Goal: Browse casually: Explore the website without a specific task or goal

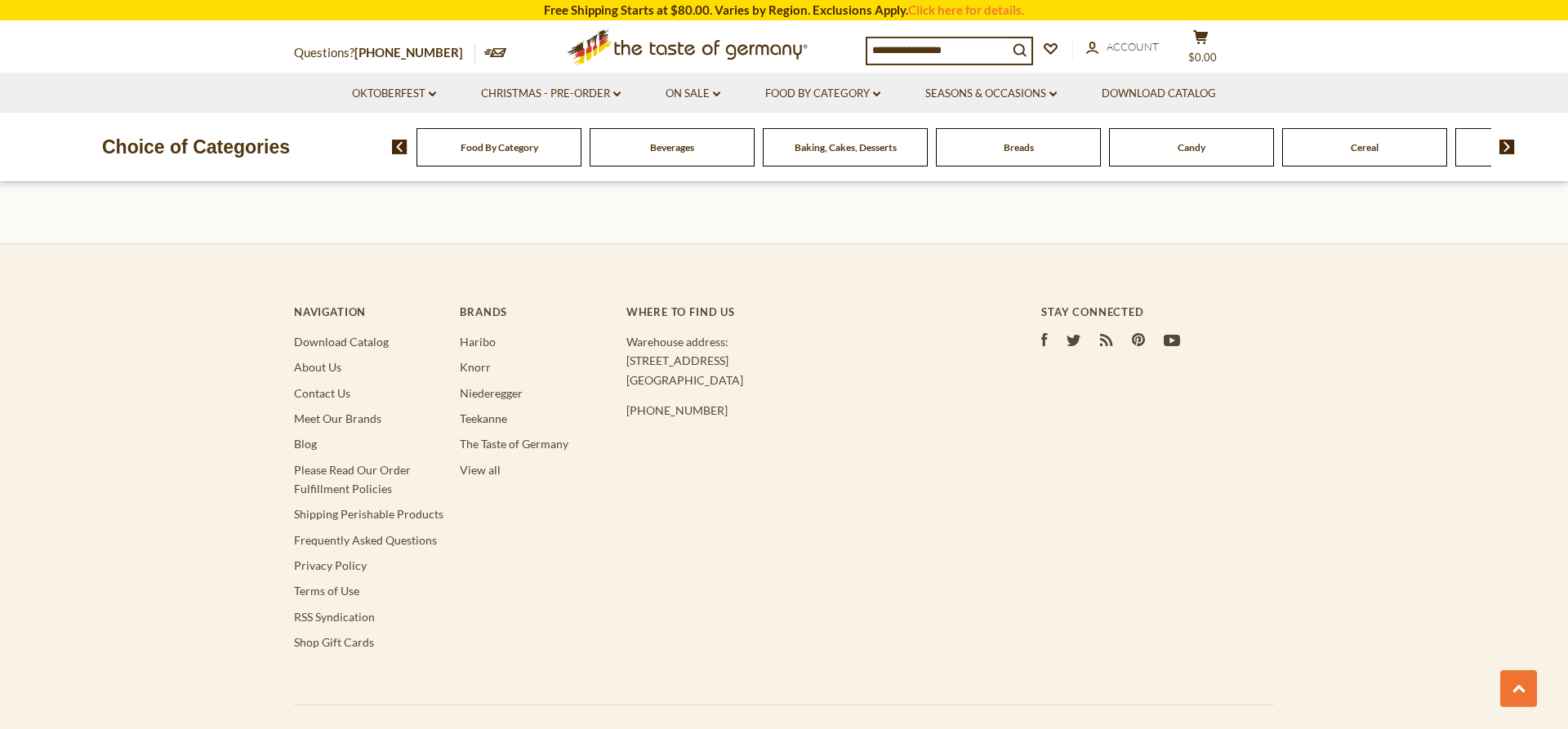
scroll to position [1998, 0]
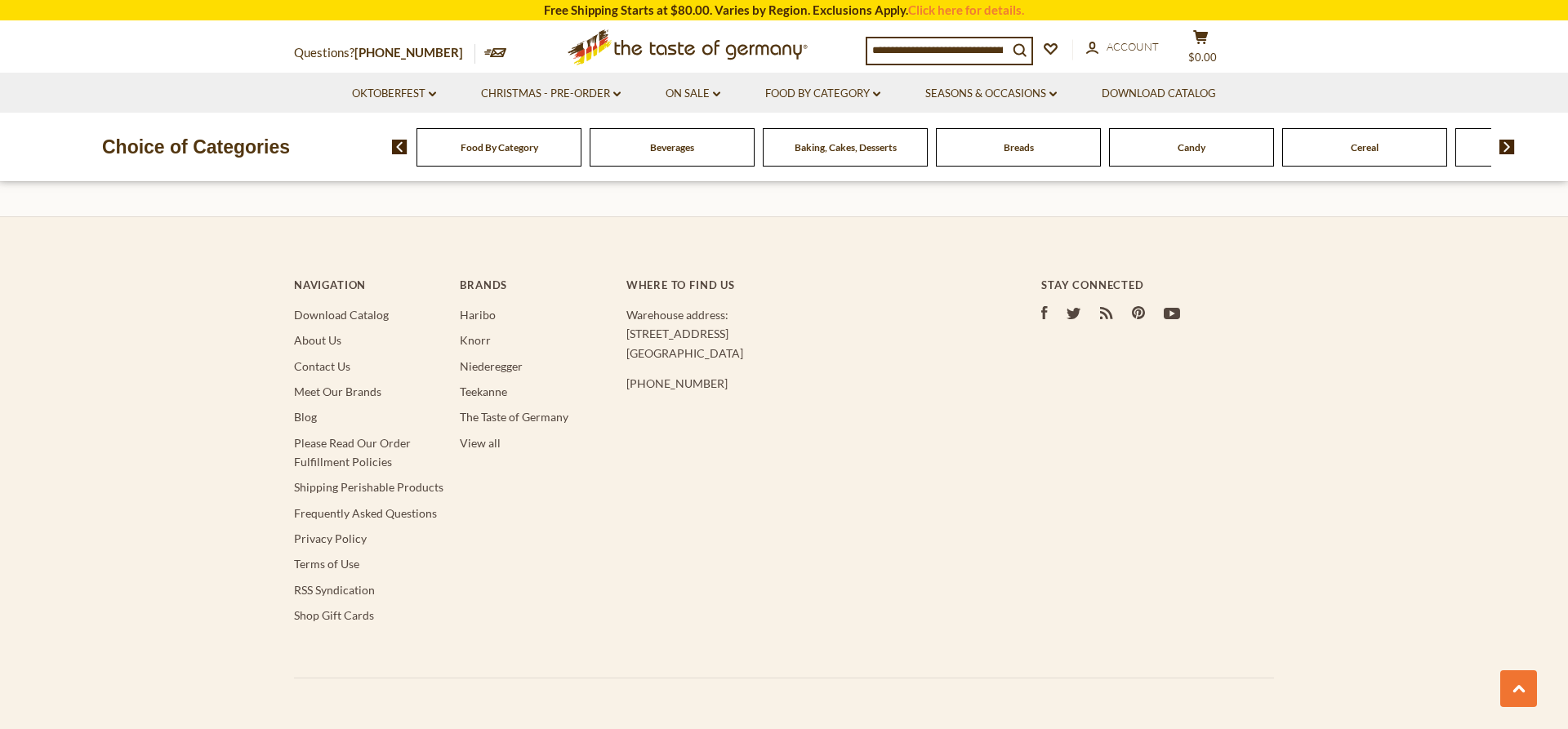
drag, startPoint x: 626, startPoint y: 317, endPoint x: 730, endPoint y: 337, distance: 105.9
click at [730, 337] on p "Warehouse address: 615 Lofstrand Lane Rockville, MD 20850" at bounding box center [801, 334] width 349 height 57
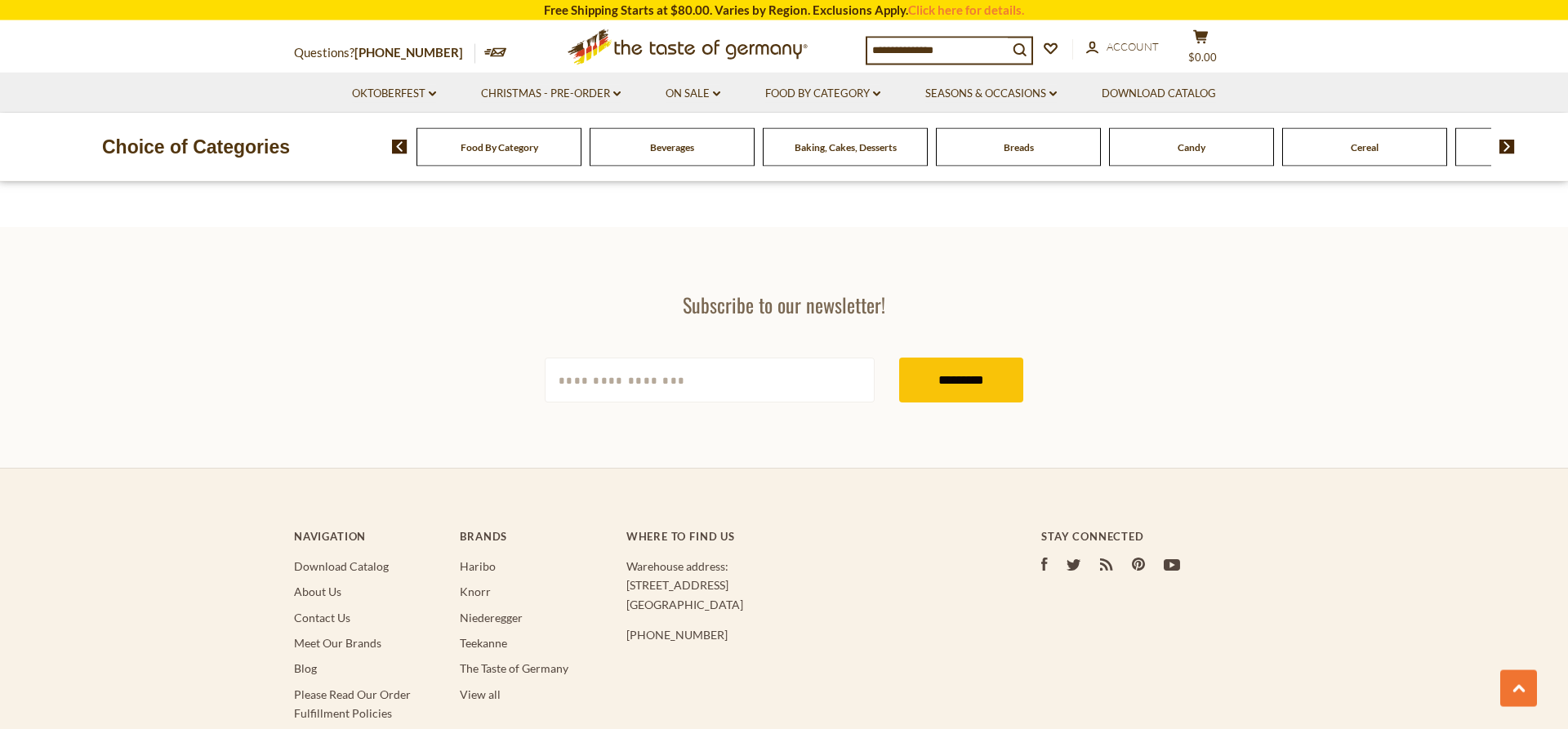
scroll to position [1749, 0]
click at [820, 90] on link "Food By Category dropdown_arrow" at bounding box center [822, 94] width 115 height 18
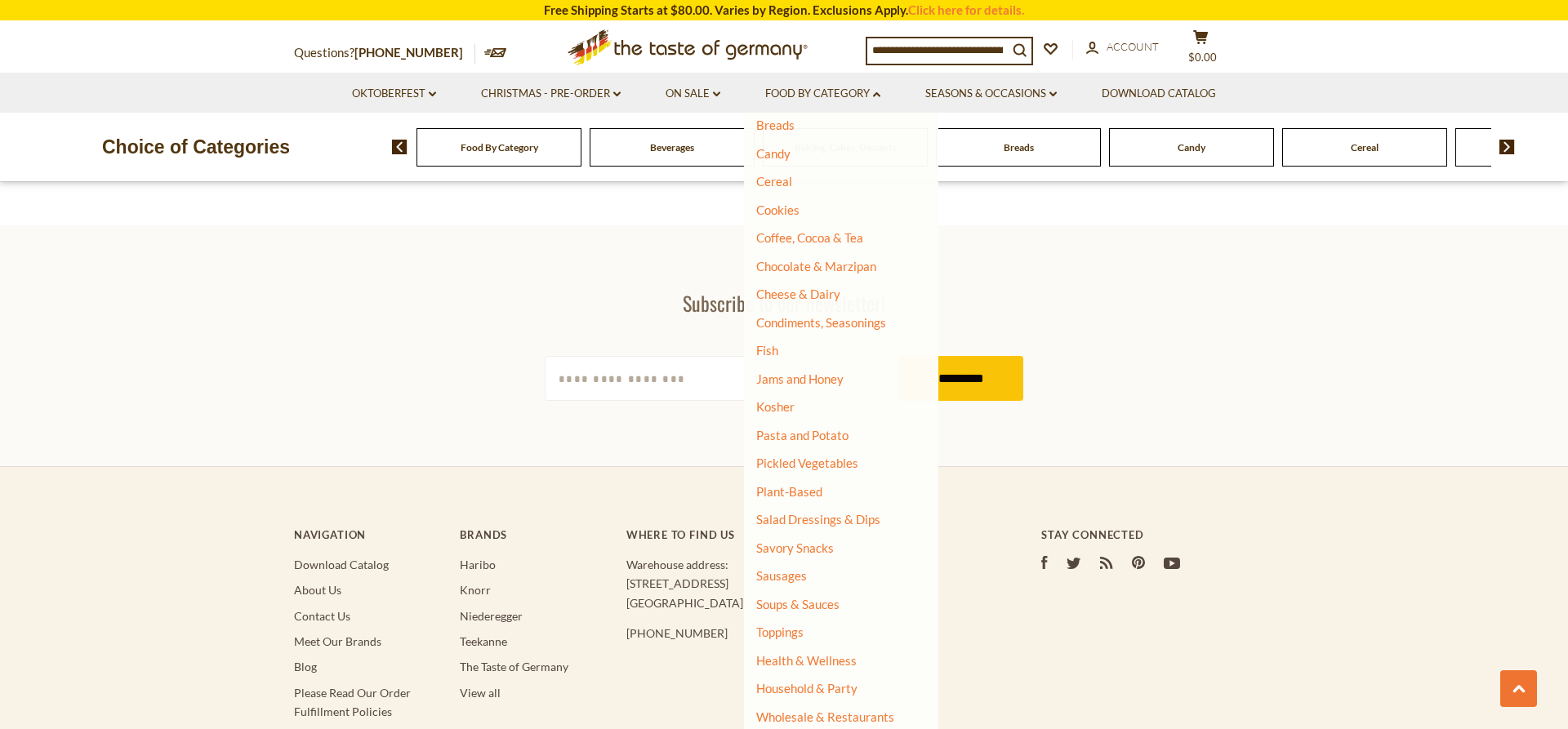
scroll to position [1832, 0]
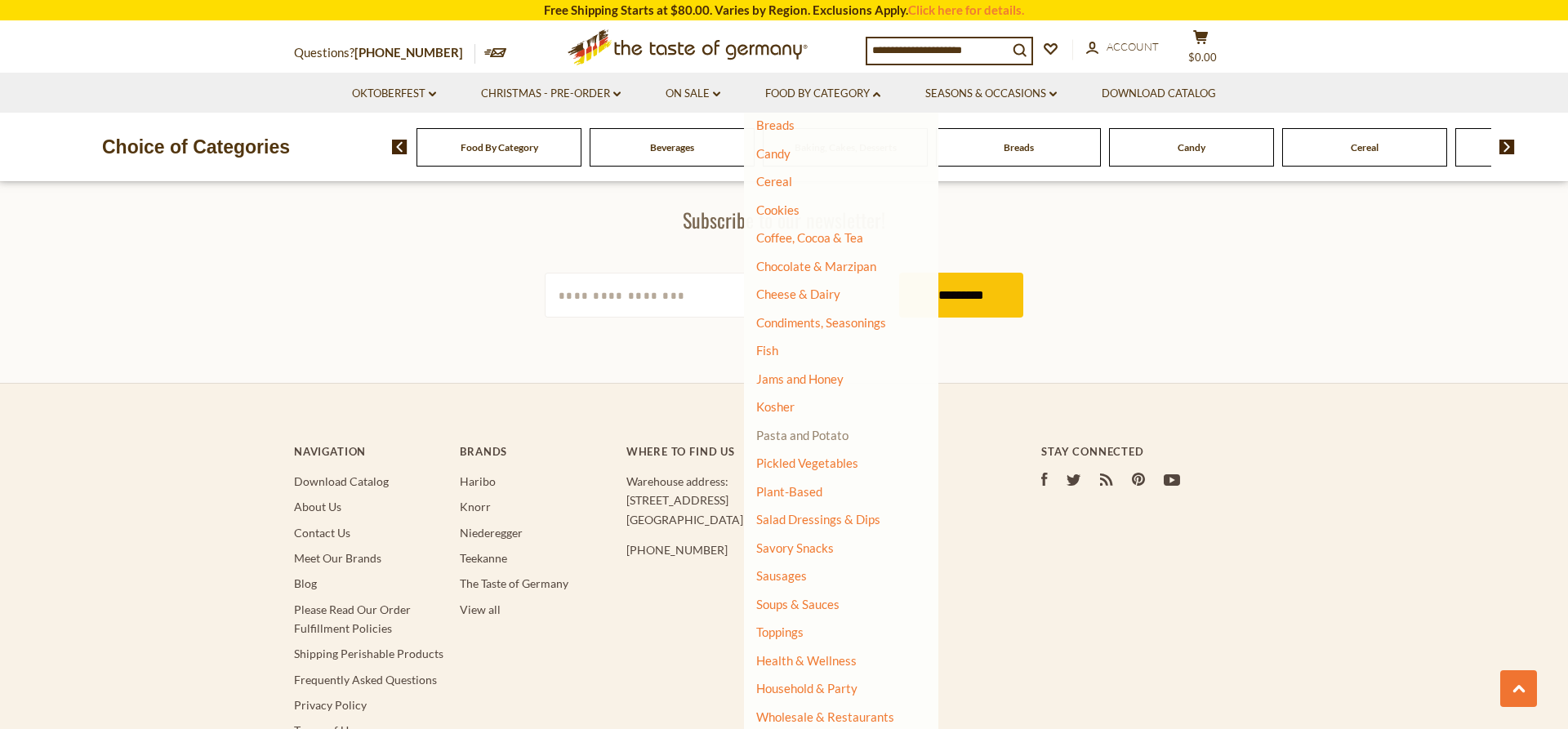
click at [840, 438] on link "Pasta and Potato" at bounding box center [801, 435] width 92 height 14
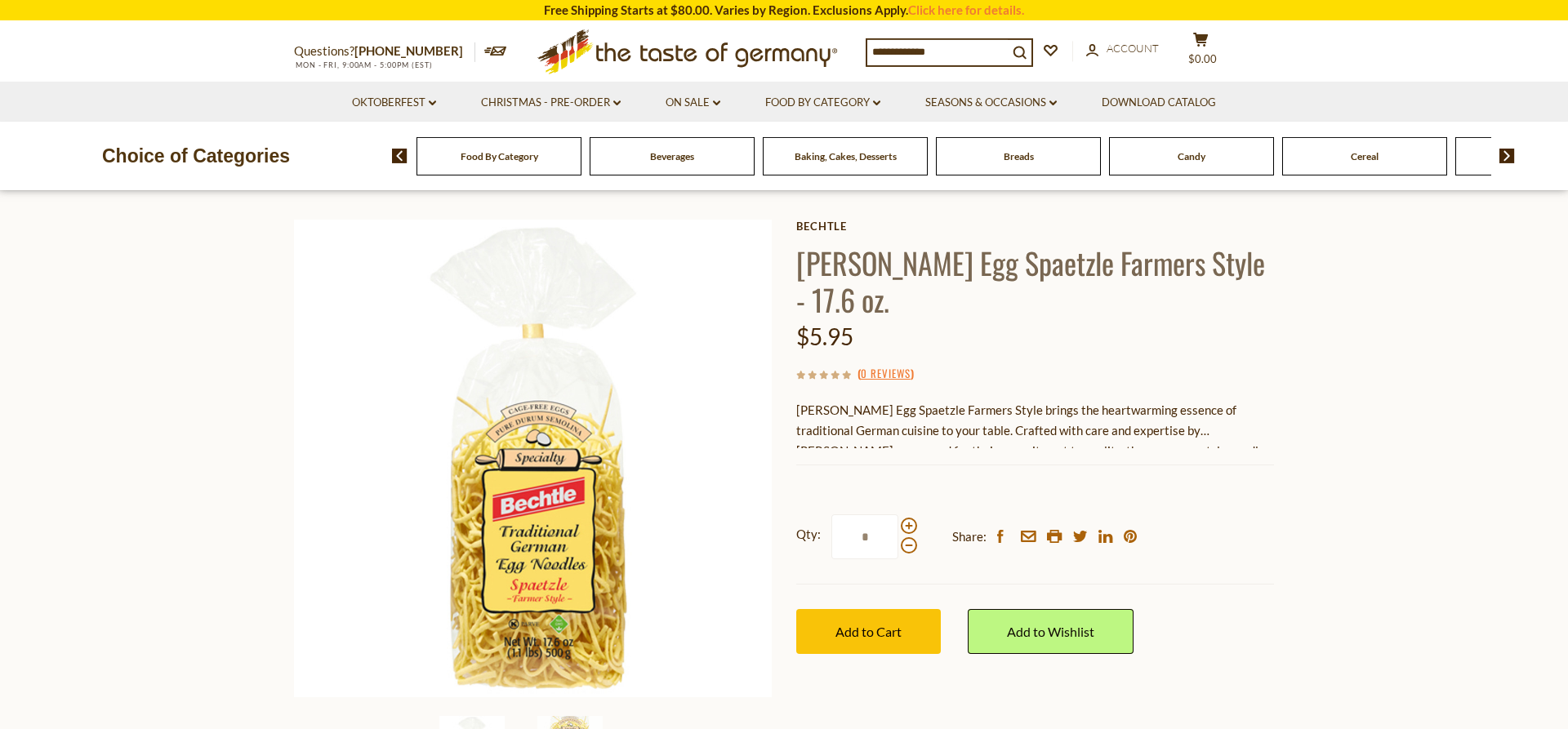
scroll to position [83, 0]
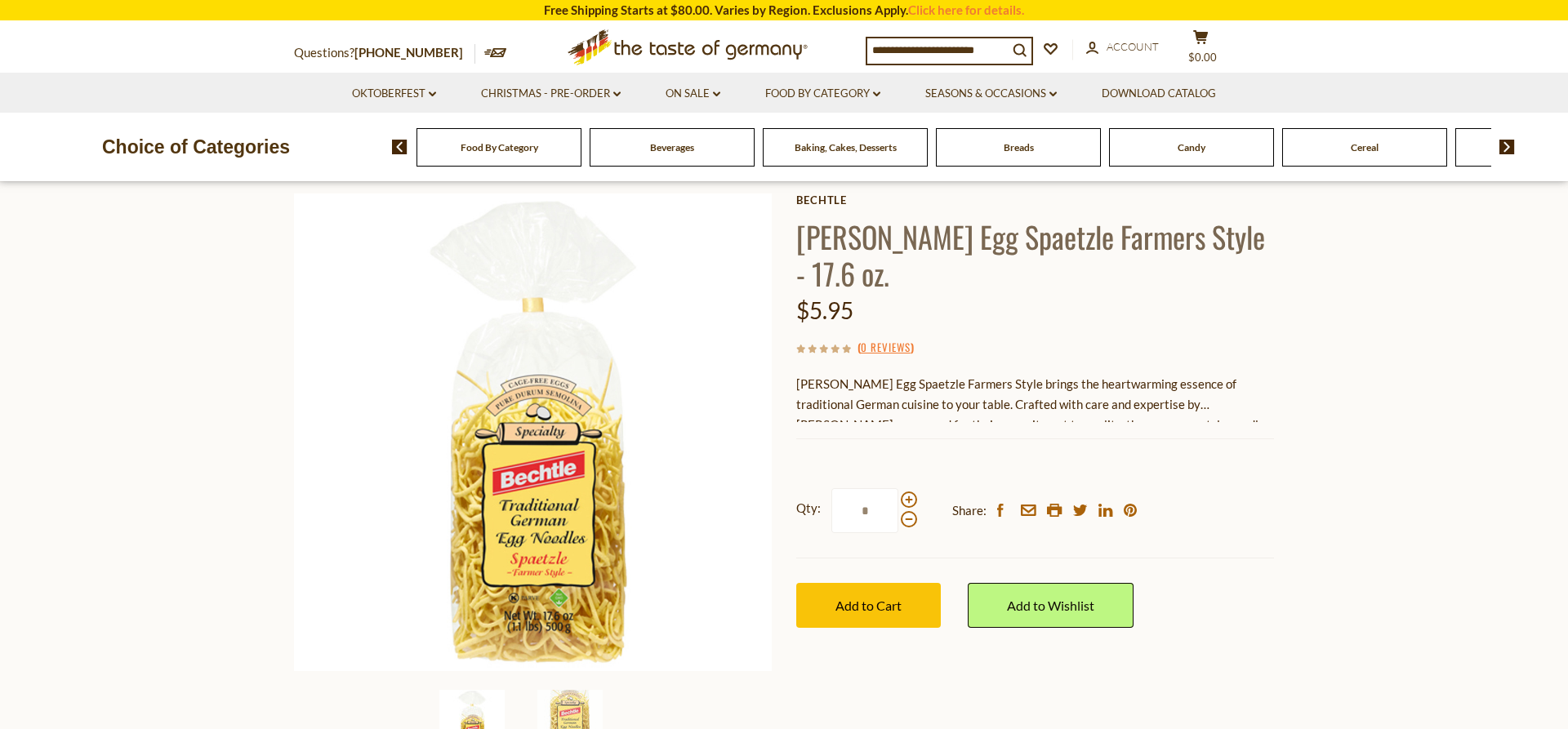
click at [1150, 423] on div "Current stock: 0" at bounding box center [1035, 428] width 478 height 11
click at [1150, 374] on div "Bechtle Egg Spaetzle Farmers Style brings the heartwarming essence of tradition…" at bounding box center [1035, 398] width 478 height 48
click at [981, 381] on div "Bechtle Egg Spaetzle Farmers Style brings the heartwarming essence of tradition…" at bounding box center [1035, 398] width 478 height 48
click at [922, 374] on div "Bechtle Egg Spaetzle Farmers Style brings the heartwarming essence of tradition…" at bounding box center [1035, 398] width 478 height 48
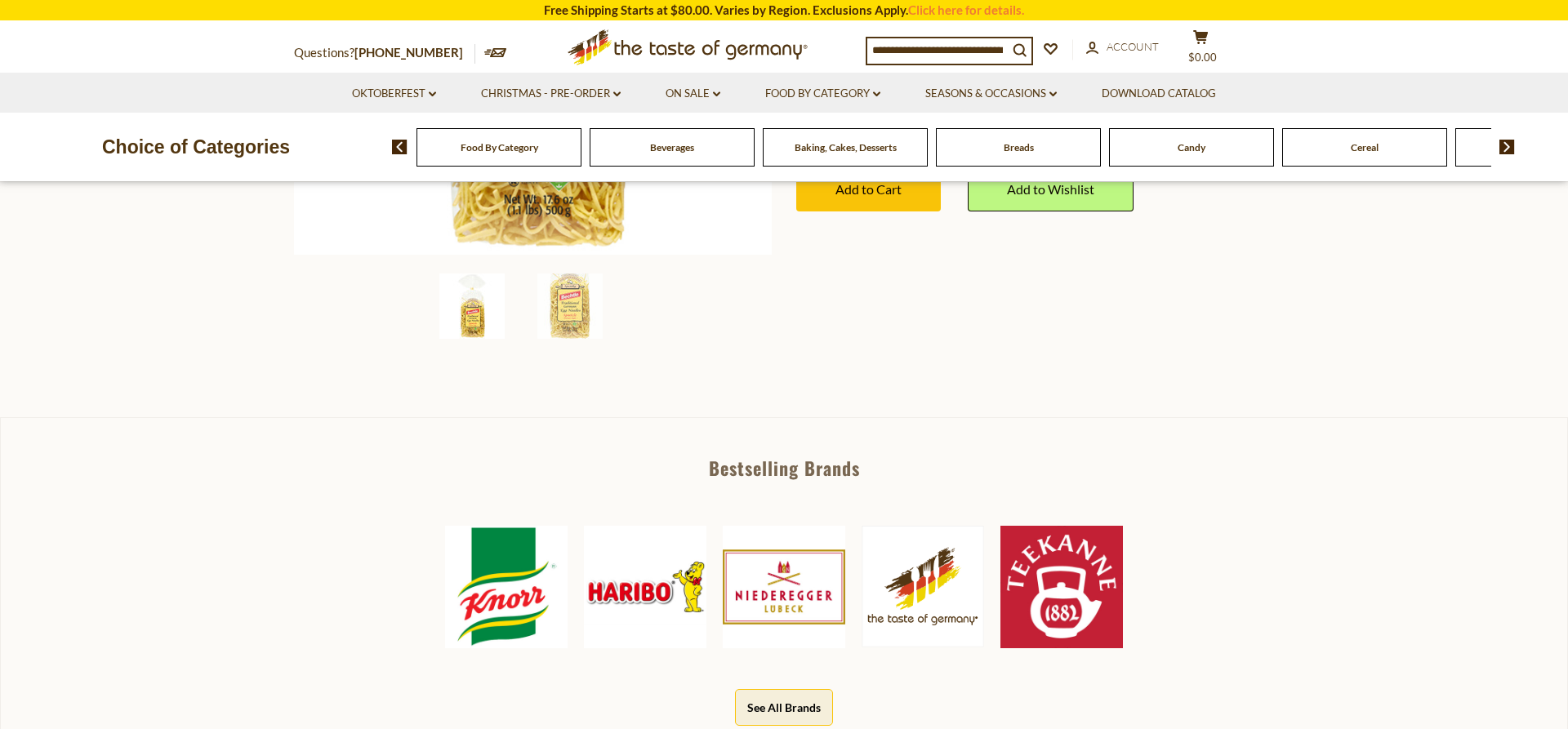
scroll to position [166, 0]
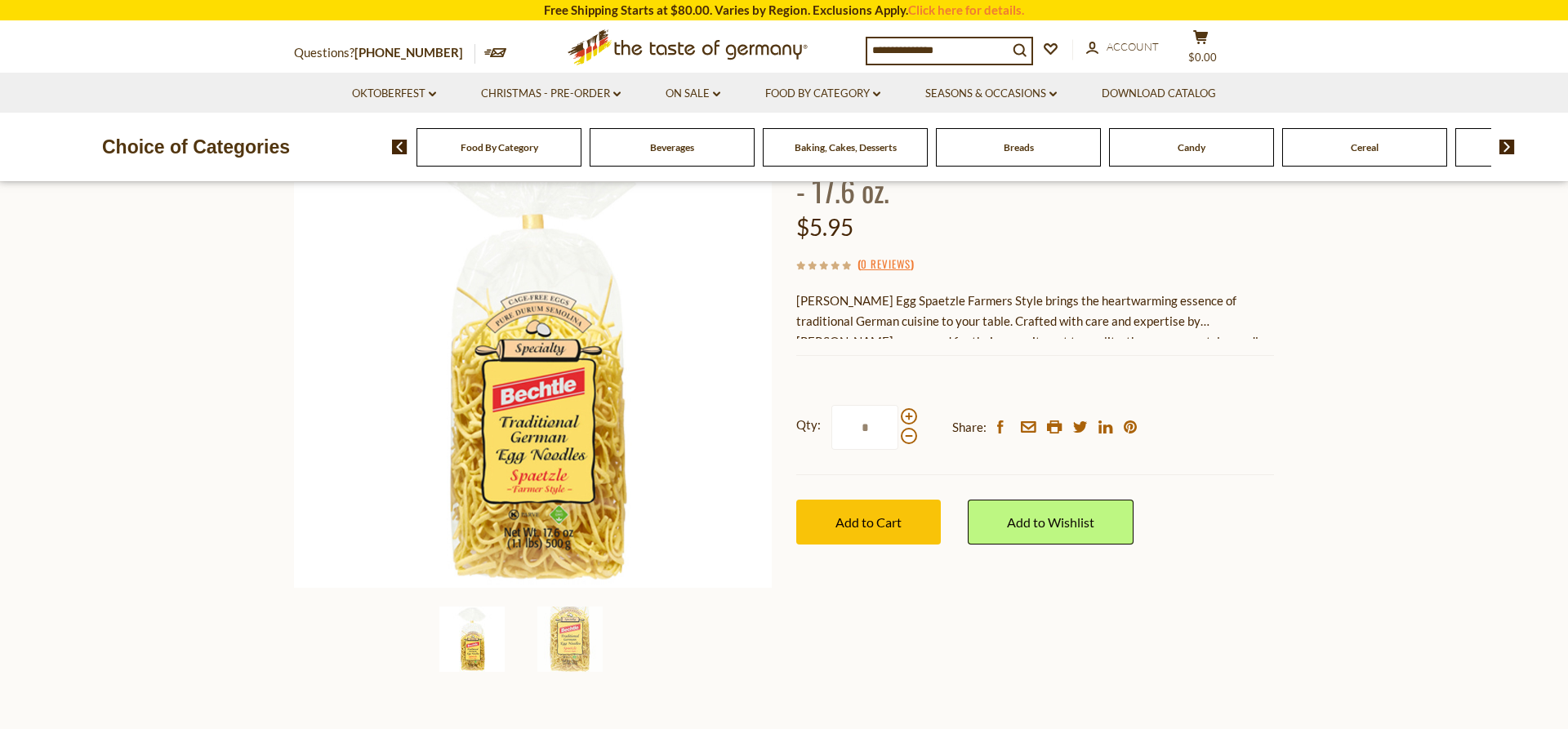
click at [1106, 290] on div "Bechtle Egg Spaetzle Farmers Style brings the heartwarming essence of tradition…" at bounding box center [1035, 314] width 478 height 48
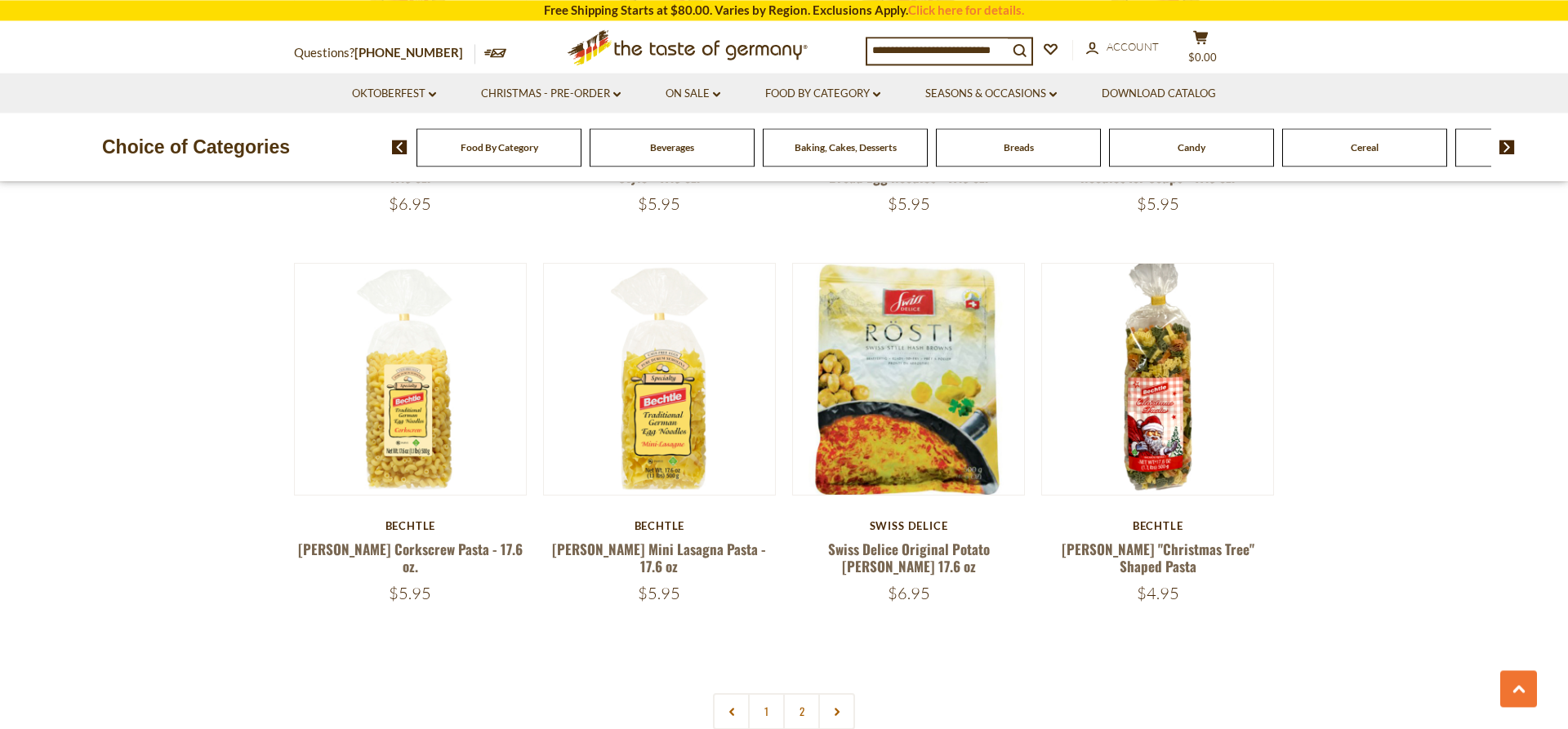
scroll to position [3748, 0]
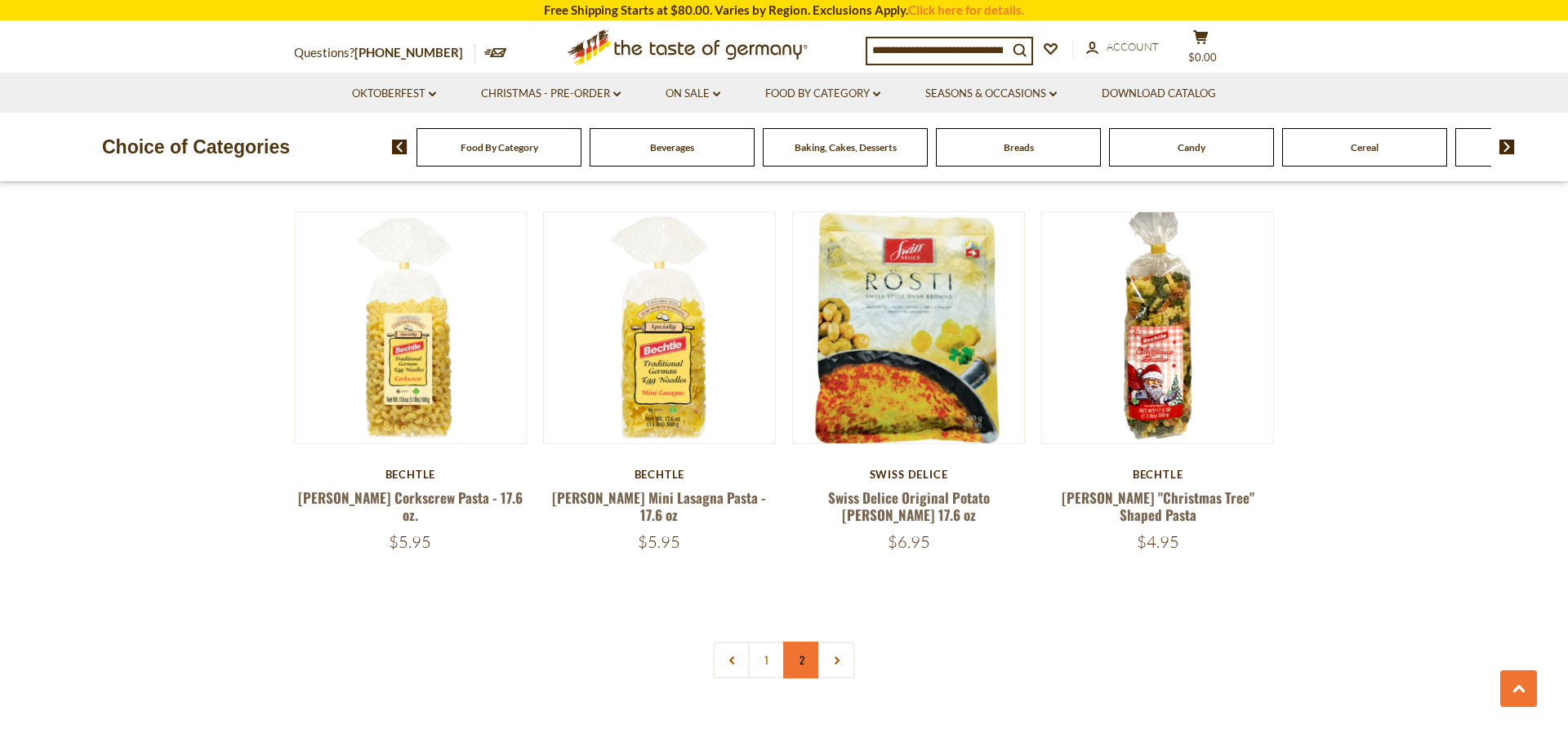
click at [802, 641] on link "2" at bounding box center [801, 659] width 37 height 37
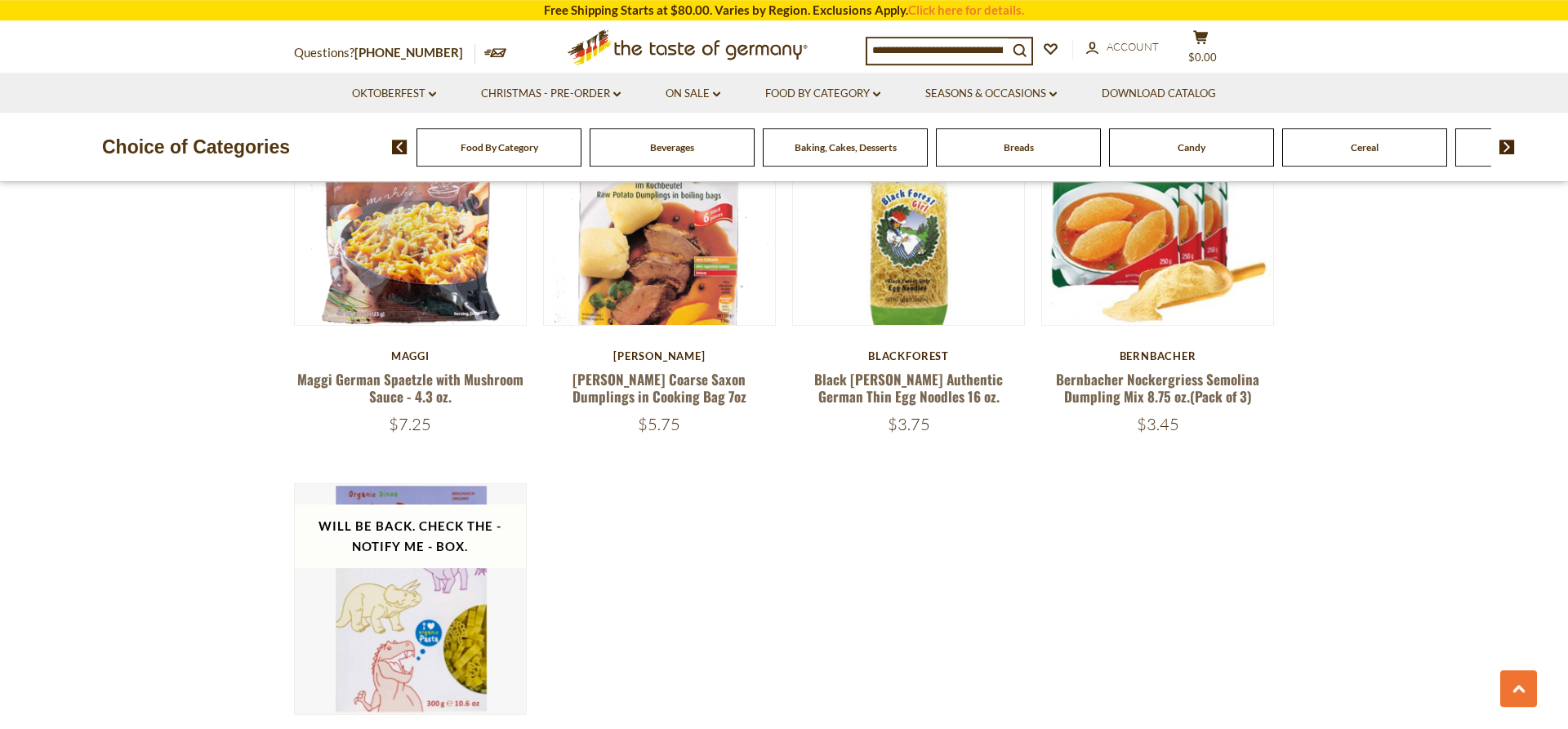
scroll to position [2520, 0]
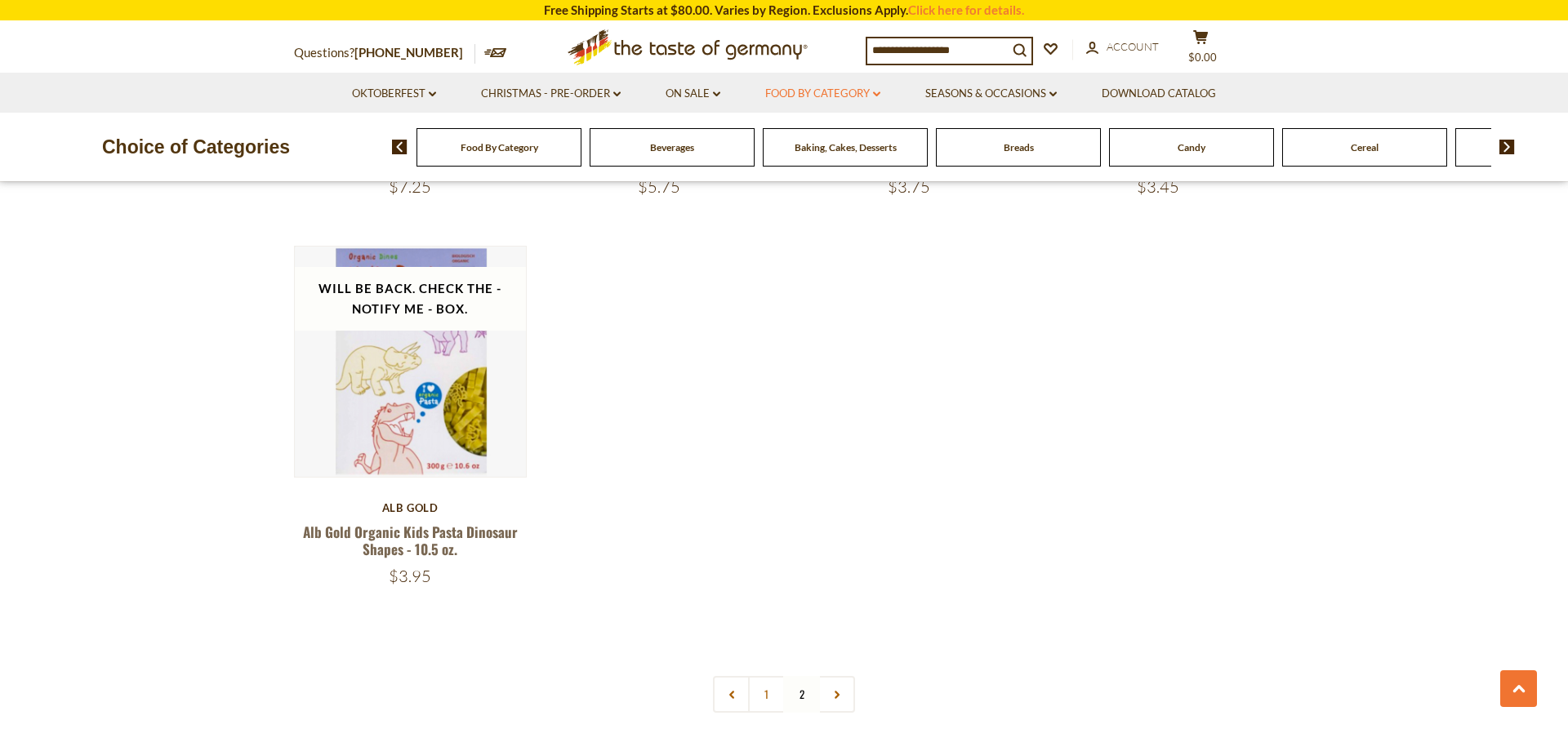
click at [799, 96] on link "Food By Category dropdown_arrow" at bounding box center [822, 94] width 115 height 18
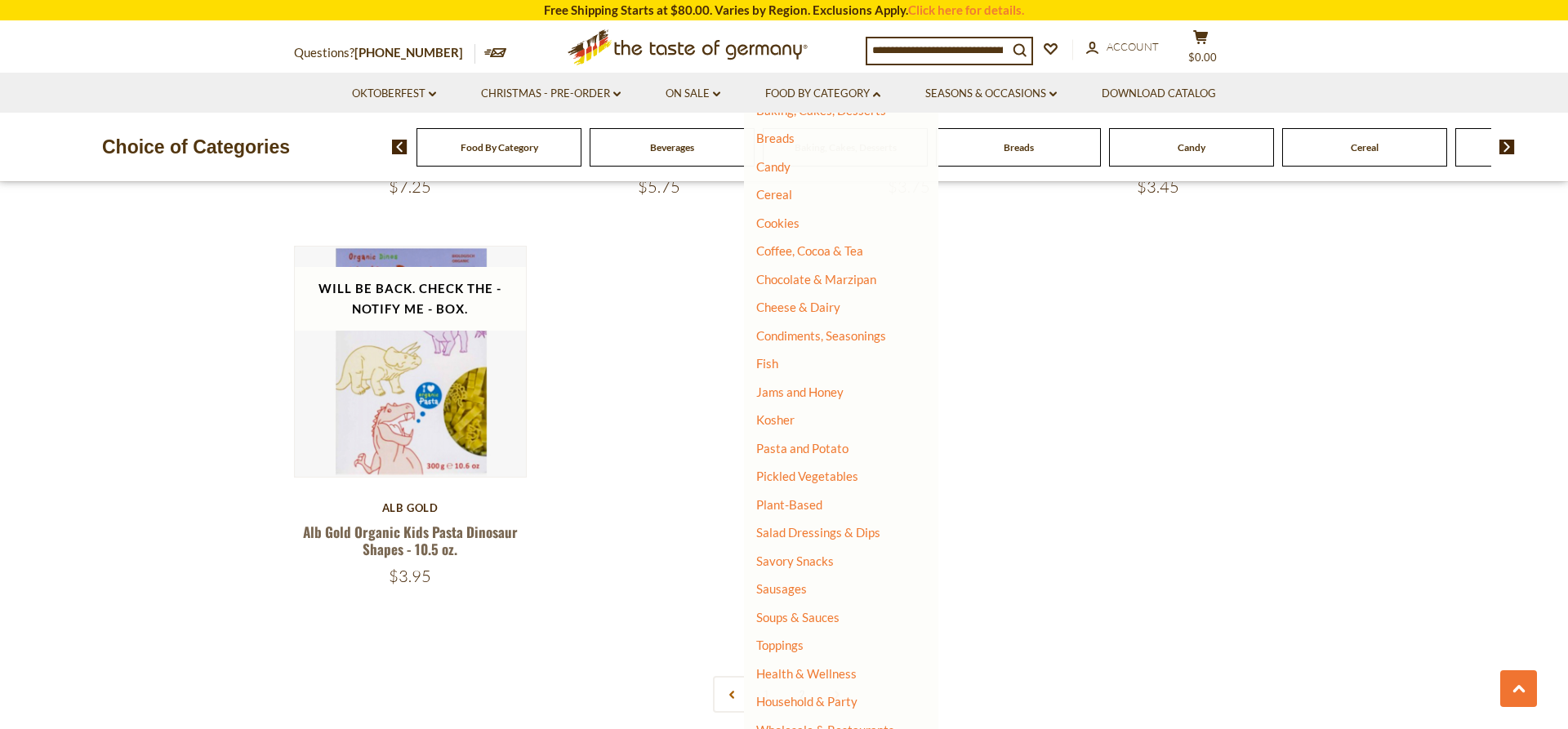
scroll to position [152, 0]
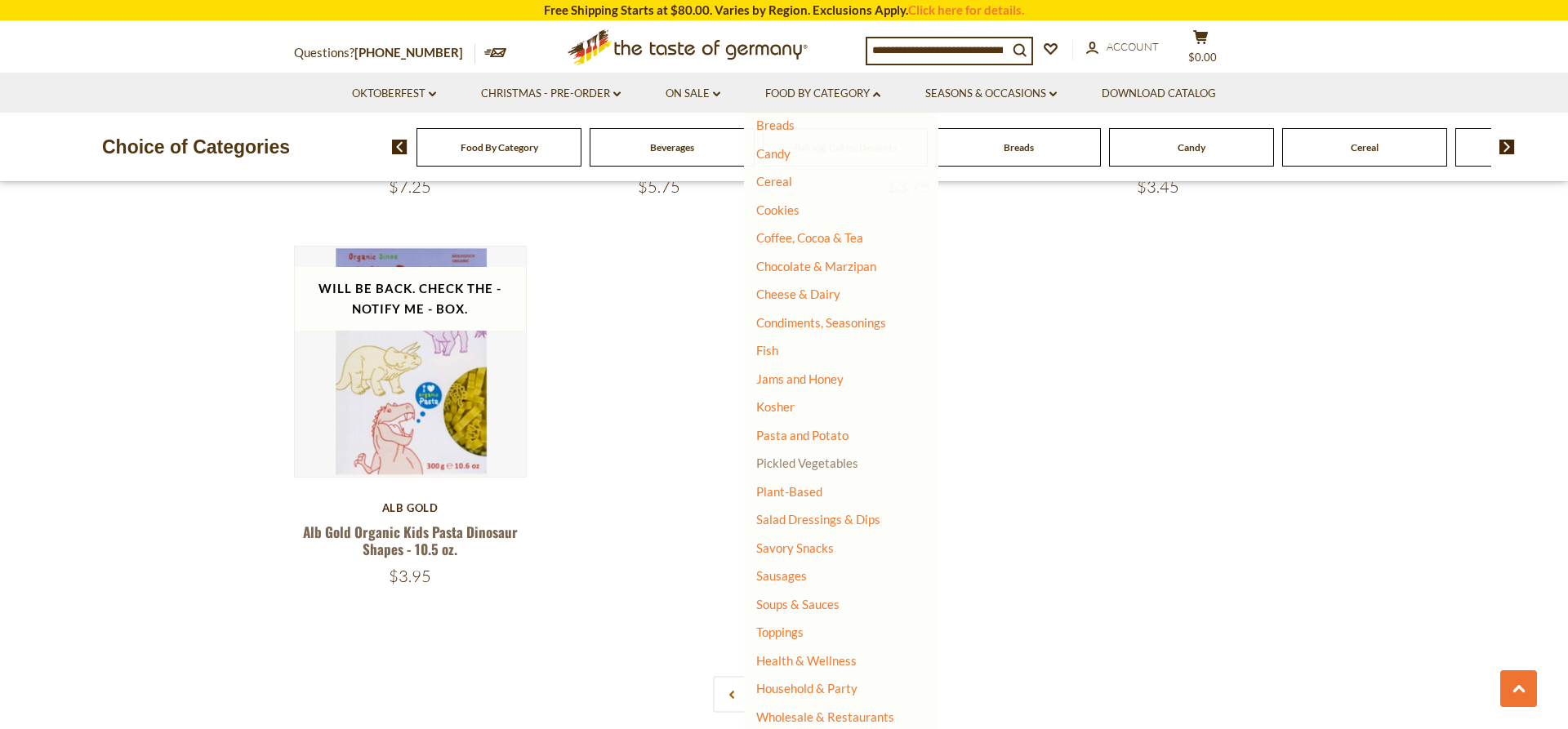
click at [815, 462] on link "Pickled Vegetables" at bounding box center [807, 463] width 102 height 14
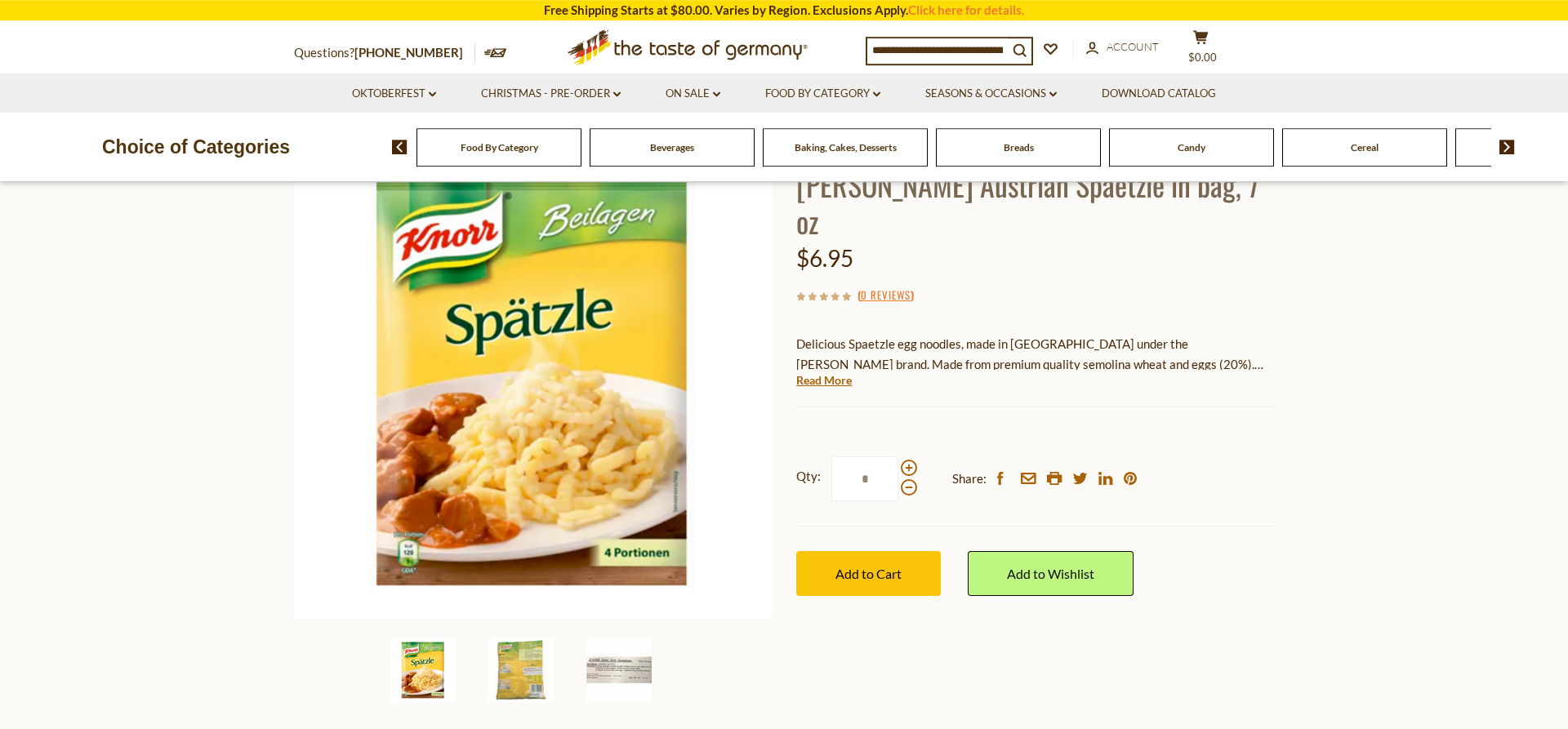
scroll to position [166, 0]
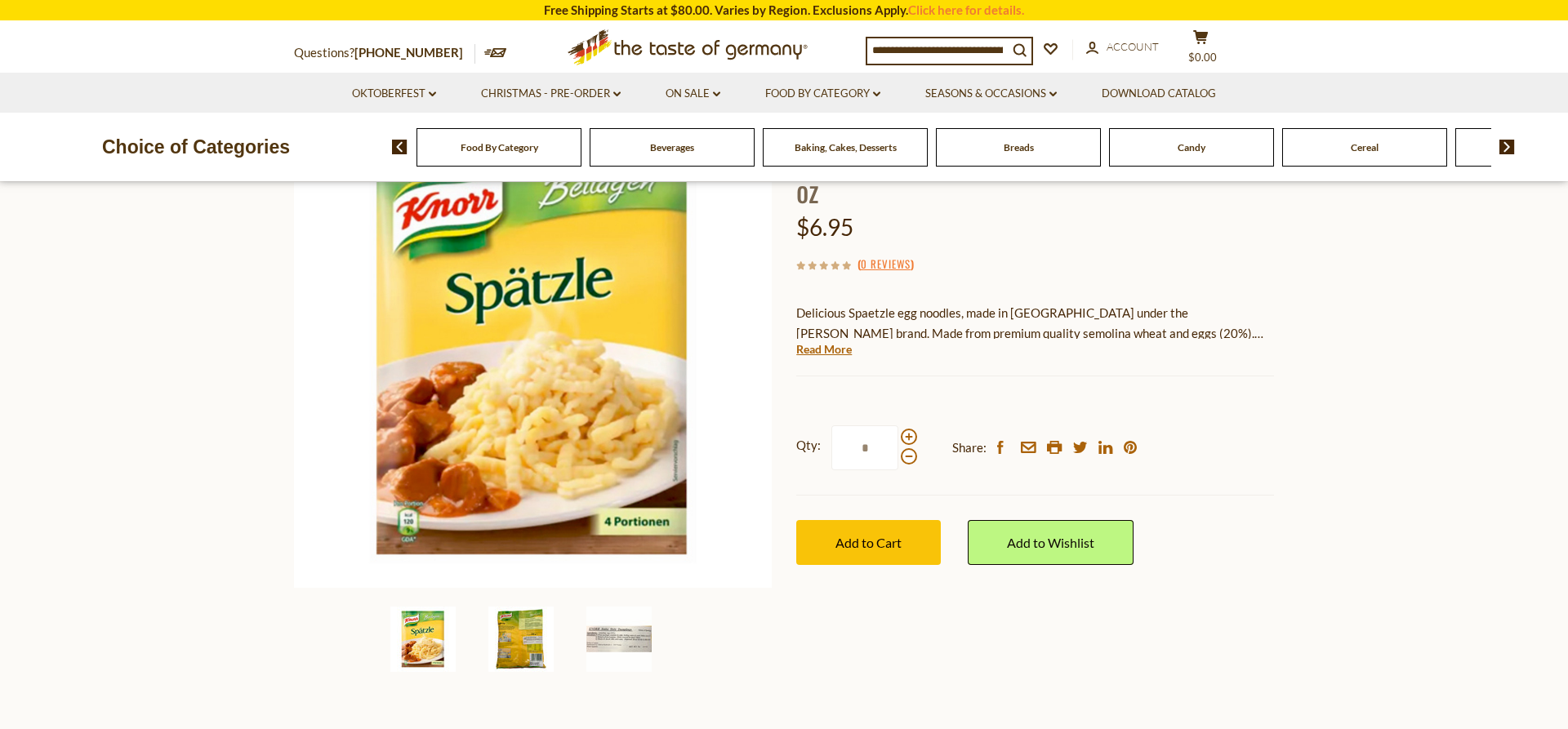
click at [528, 645] on img at bounding box center [521, 639] width 65 height 65
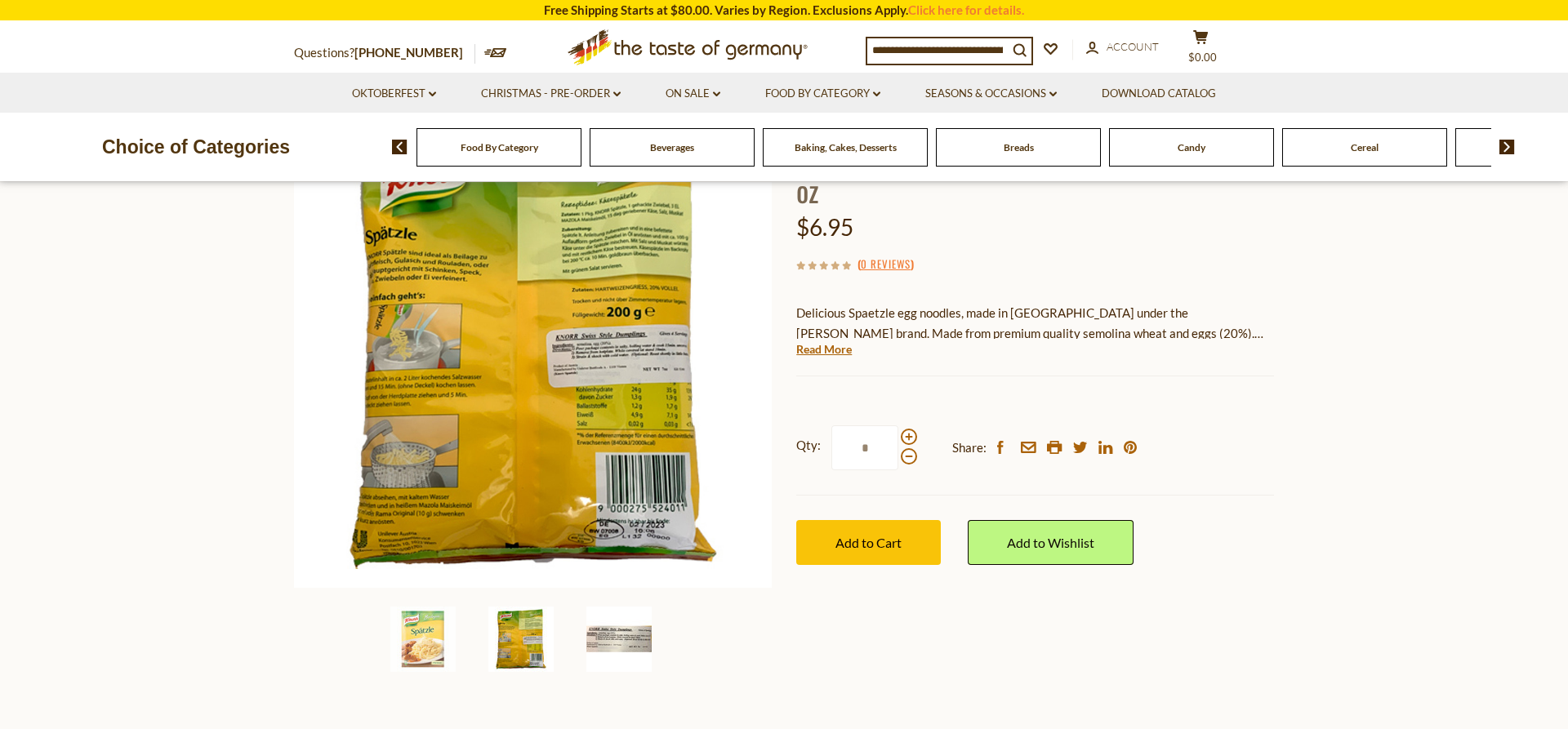
click at [631, 644] on img at bounding box center [618, 639] width 65 height 65
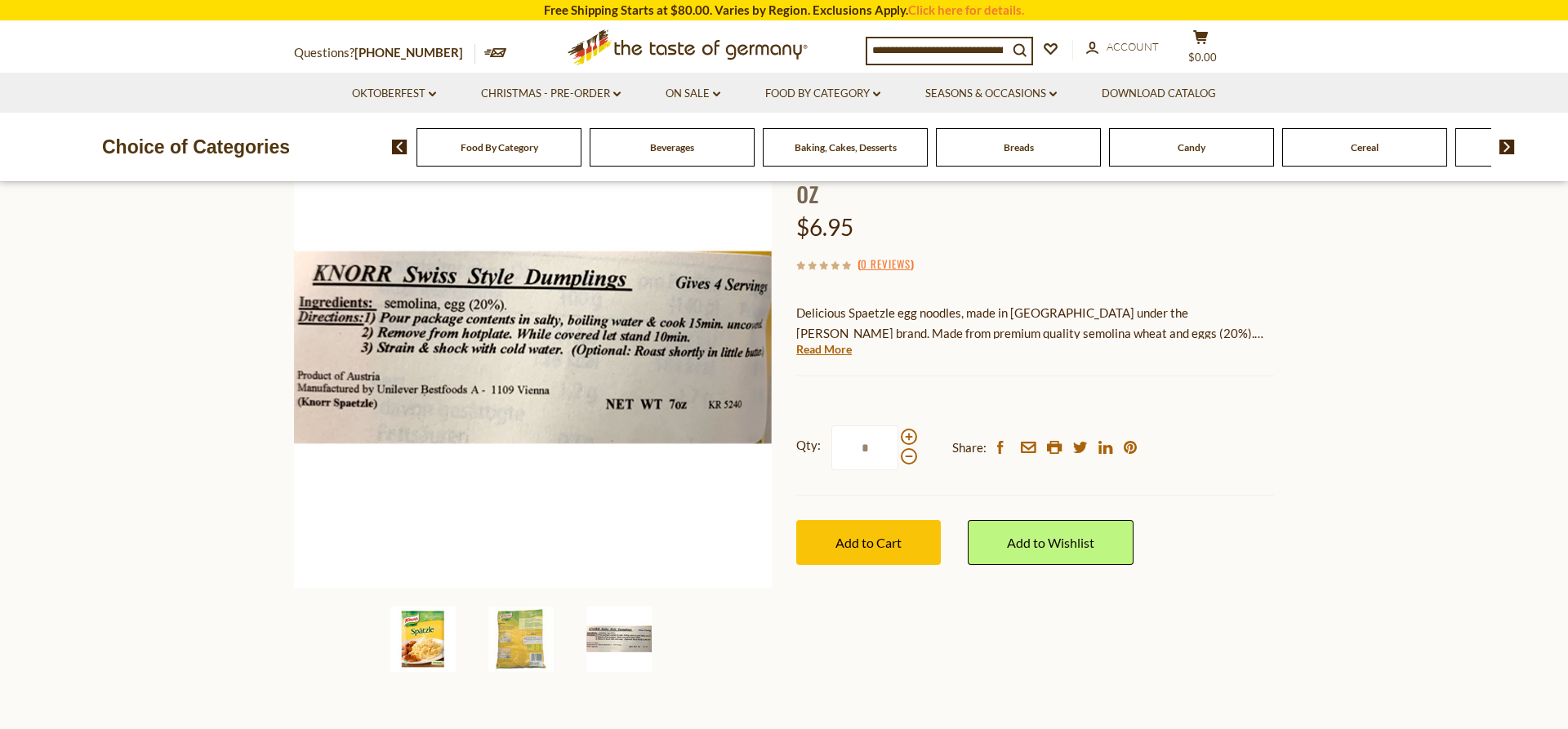
click at [420, 635] on img at bounding box center [423, 639] width 65 height 65
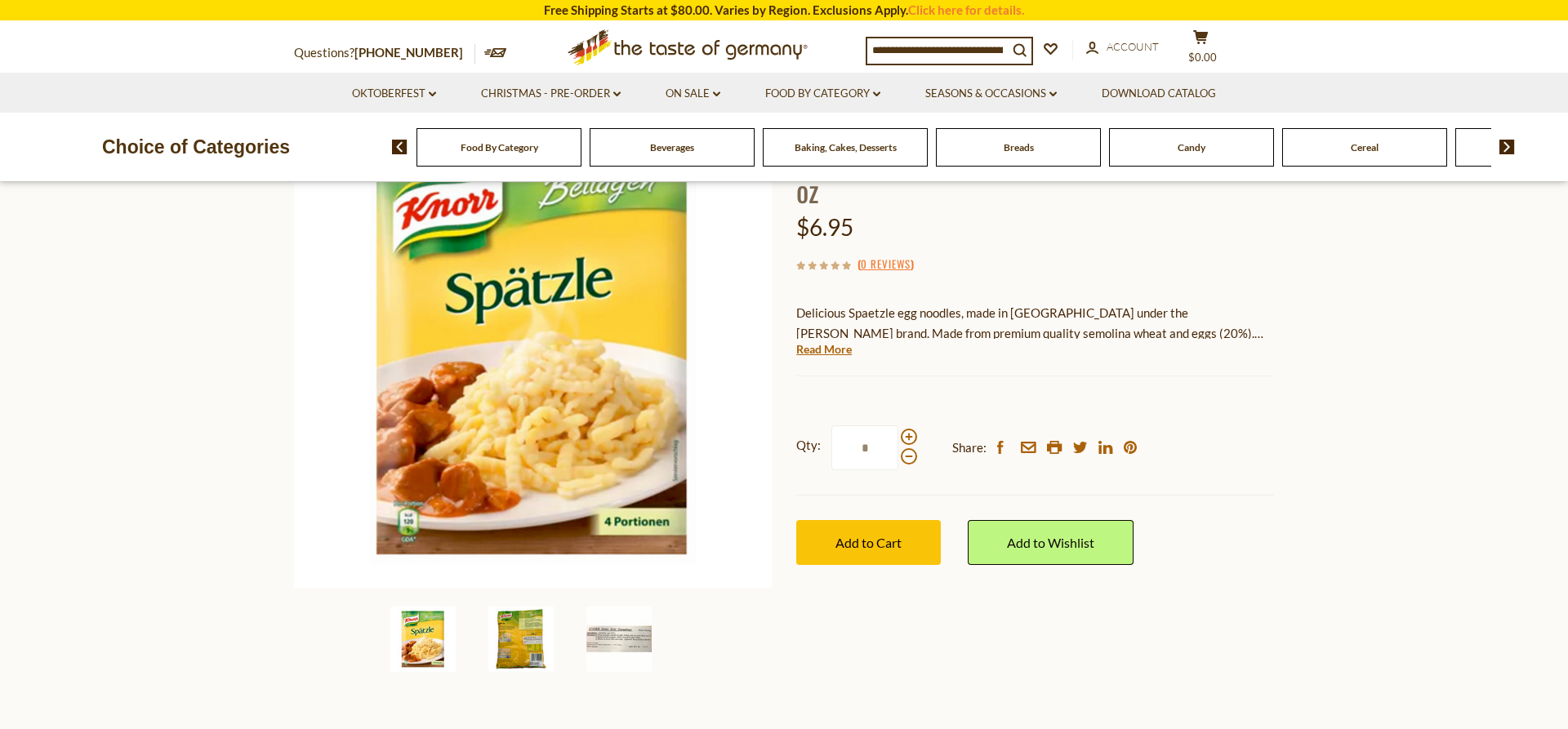
click at [513, 633] on img at bounding box center [521, 639] width 65 height 65
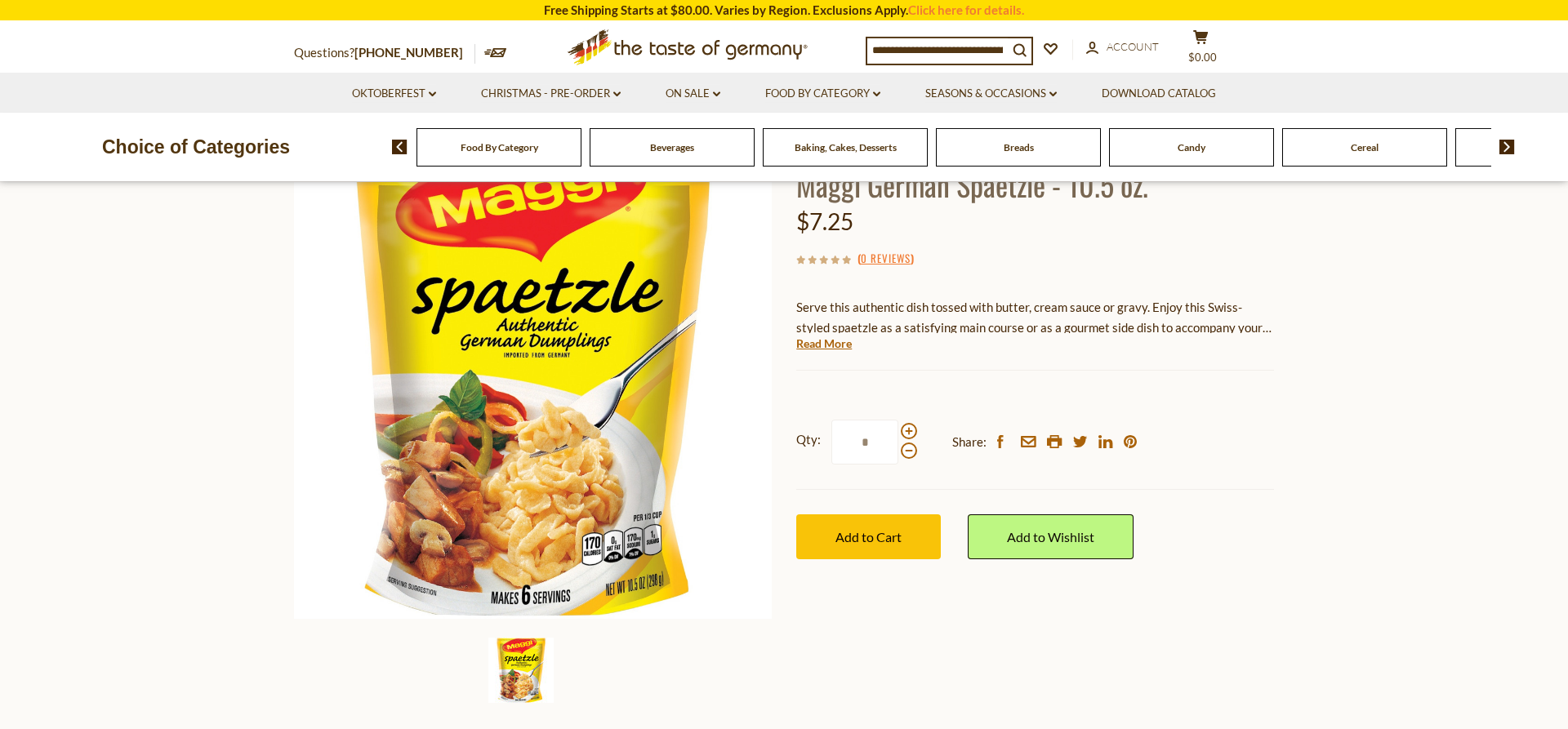
scroll to position [166, 0]
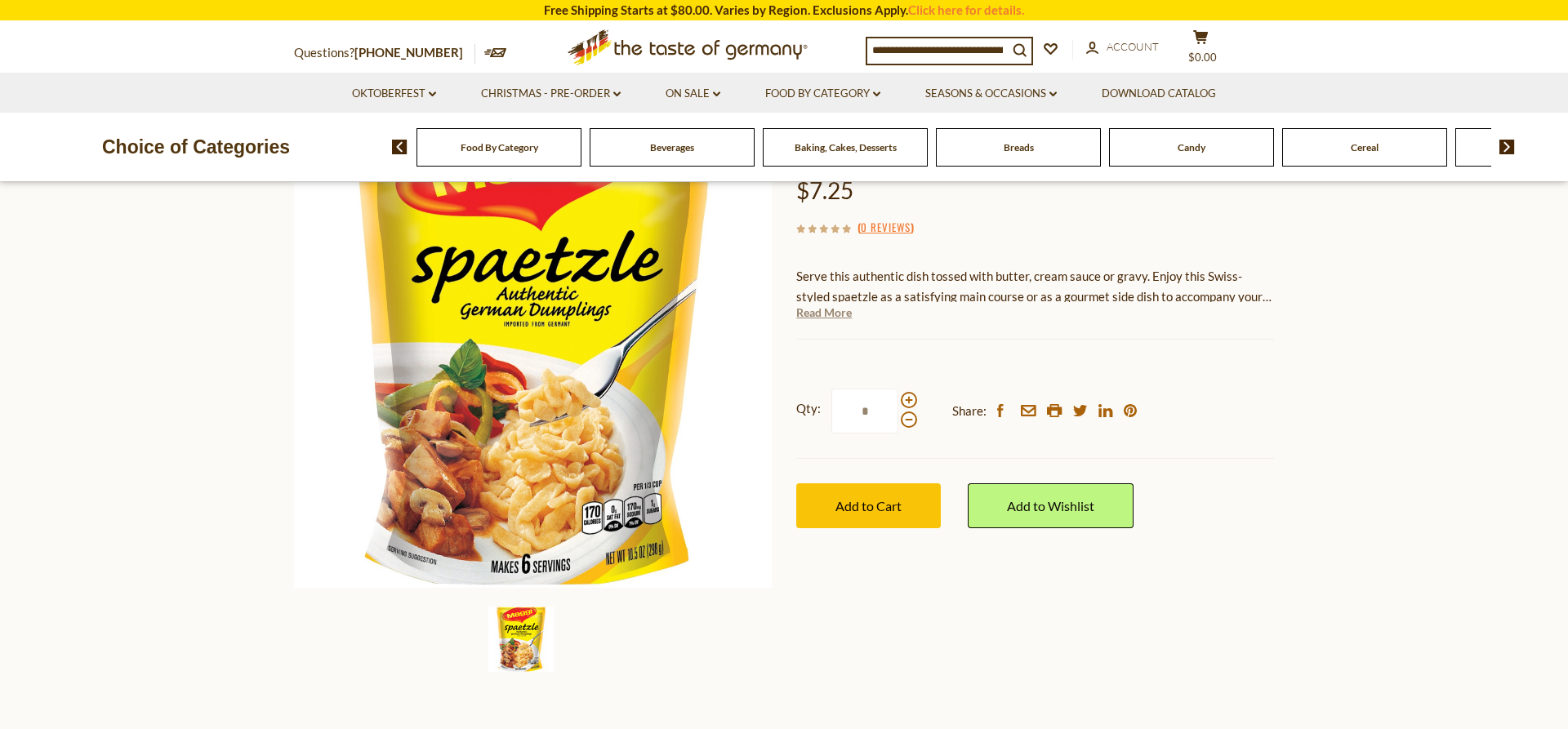
click at [835, 315] on link "Read More" at bounding box center [824, 313] width 55 height 16
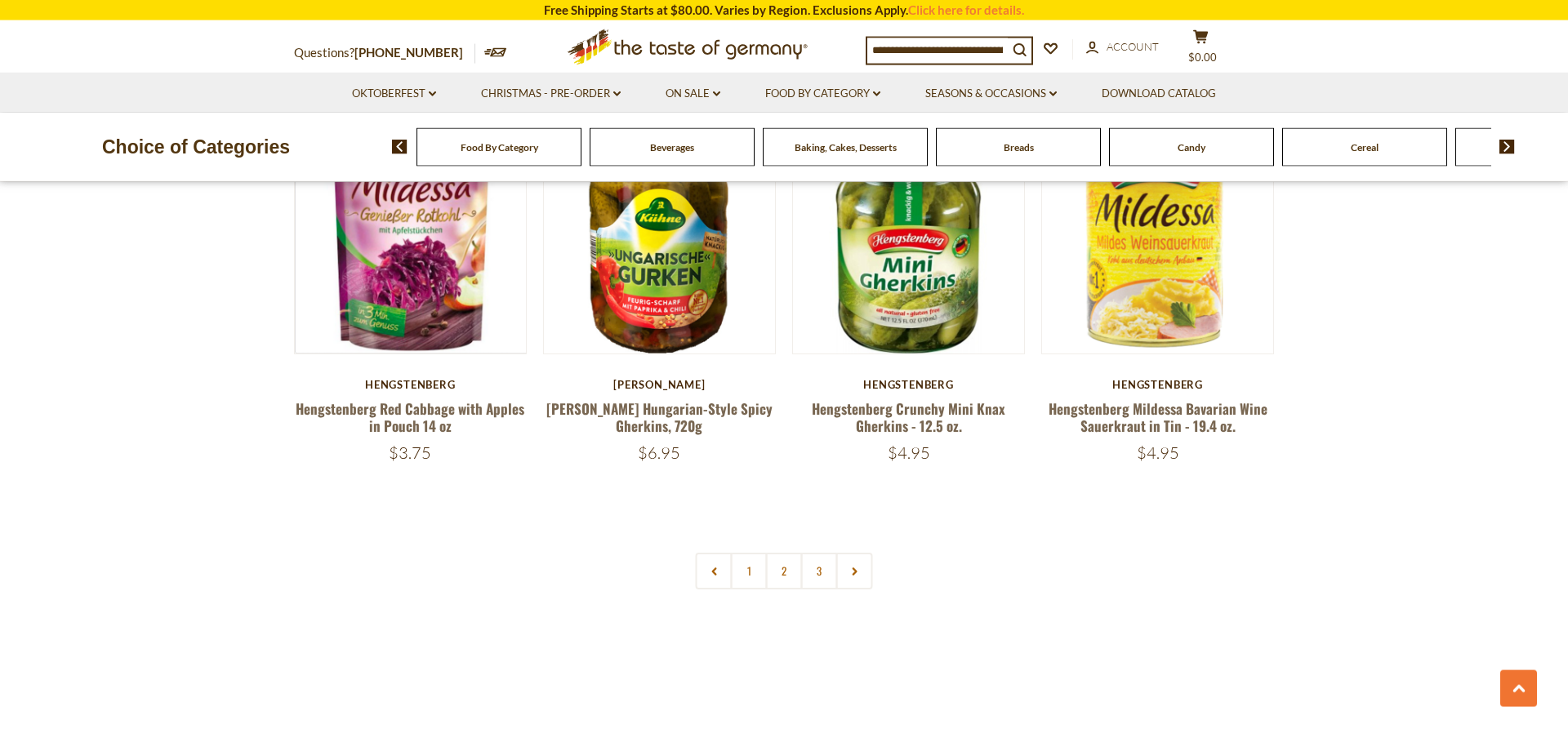
scroll to position [3831, 0]
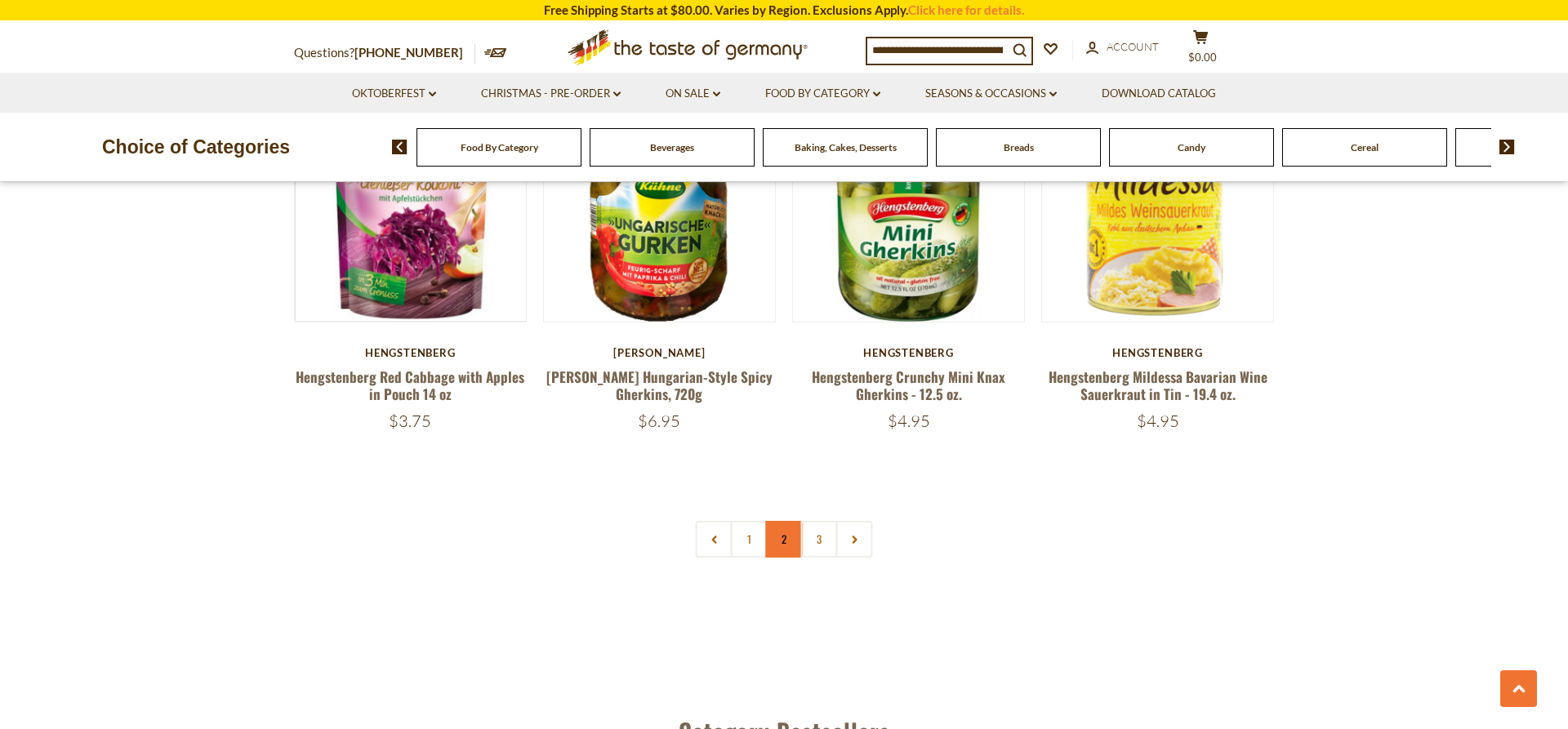
click at [787, 546] on link "2" at bounding box center [784, 539] width 37 height 37
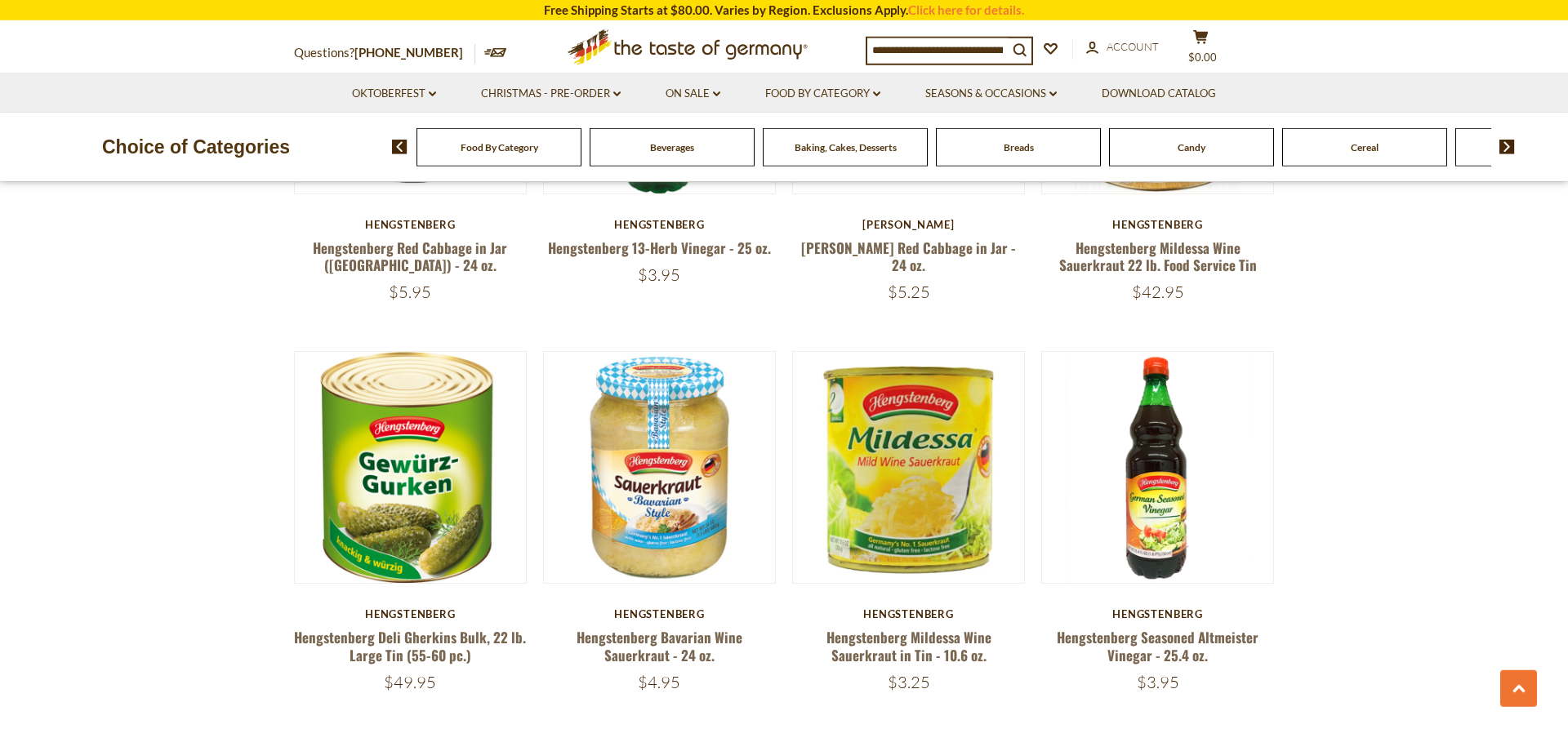
scroll to position [1105, 0]
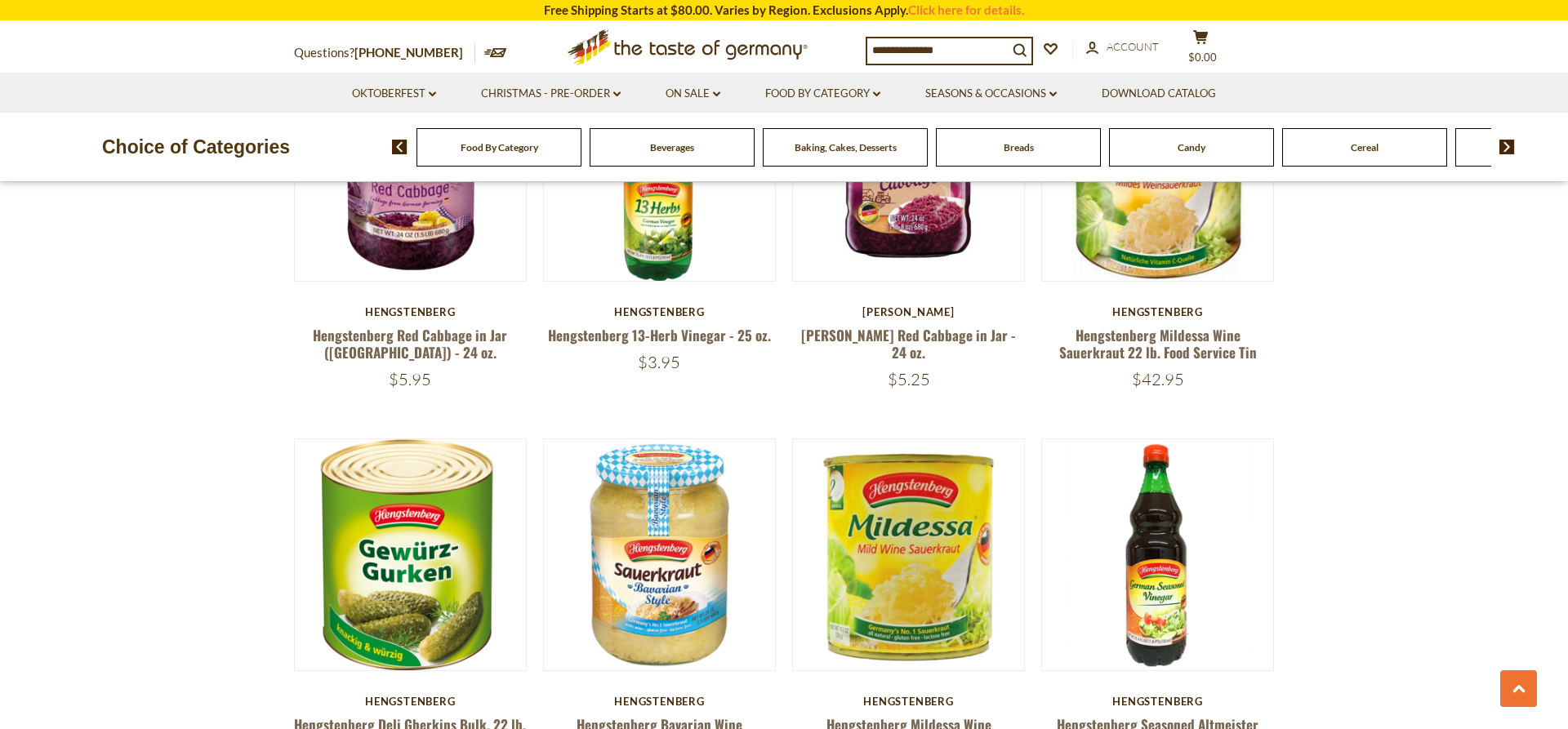
click at [1197, 154] on span "Candy" at bounding box center [1191, 147] width 28 height 13
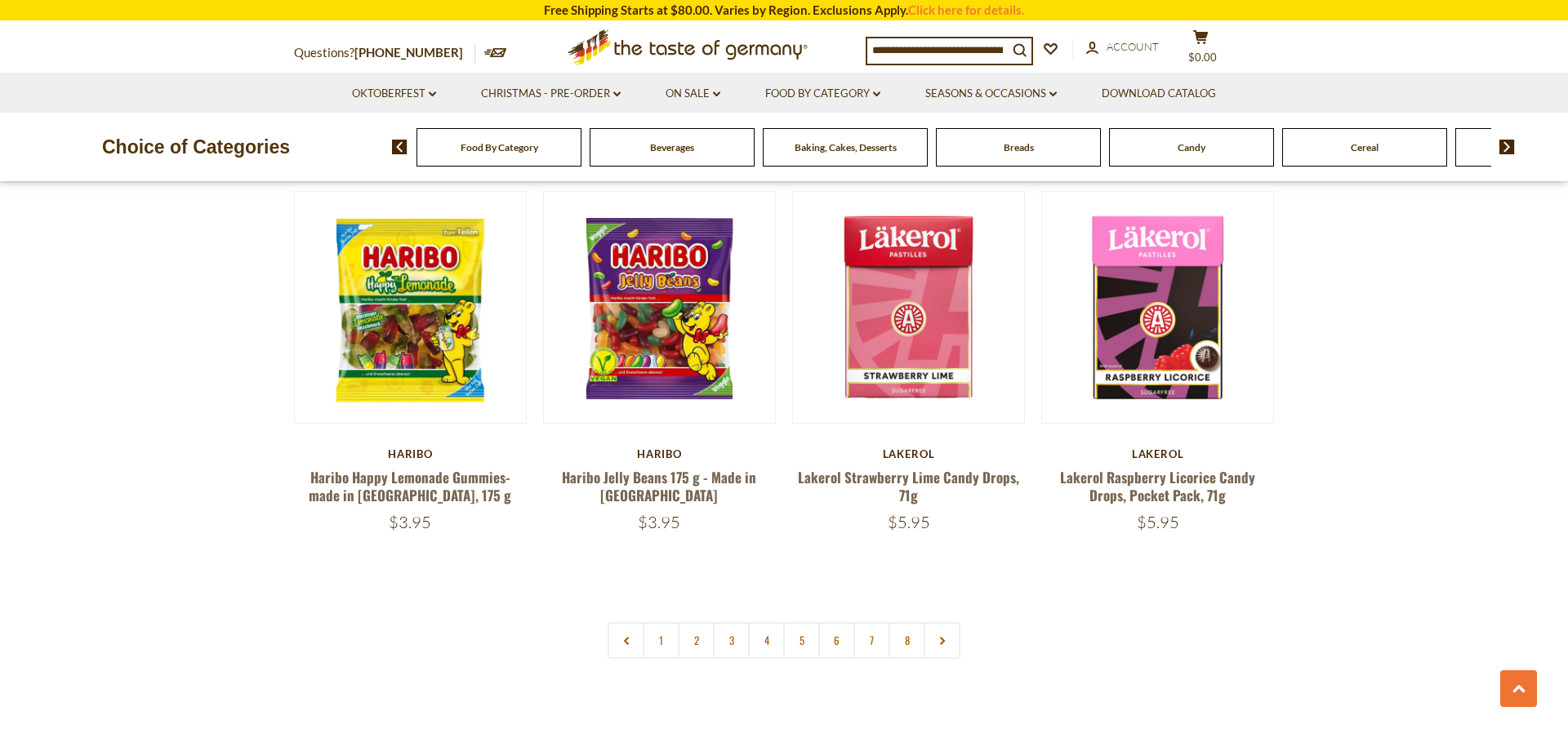
scroll to position [3915, 0]
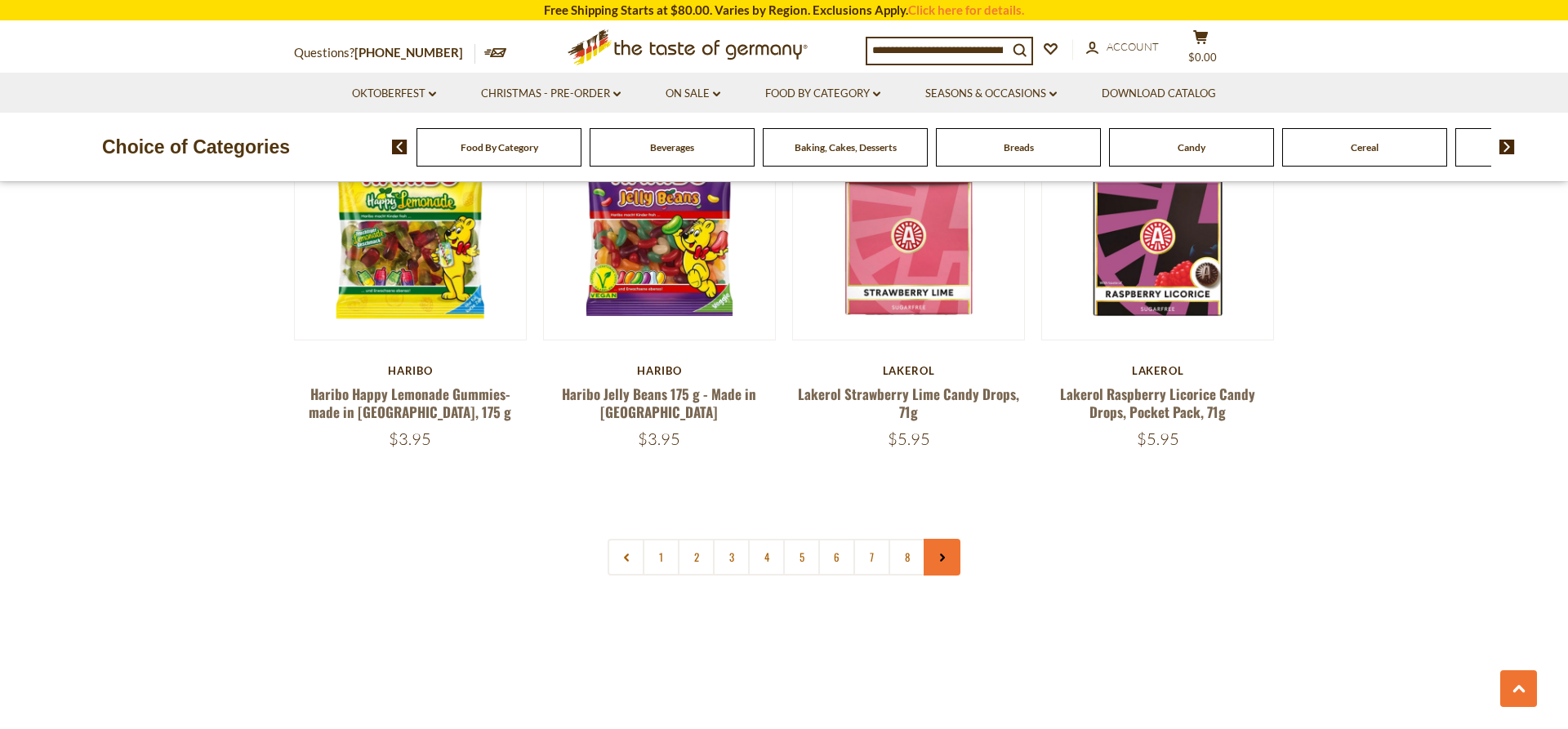
click at [943, 554] on use at bounding box center [942, 557] width 4 height 8
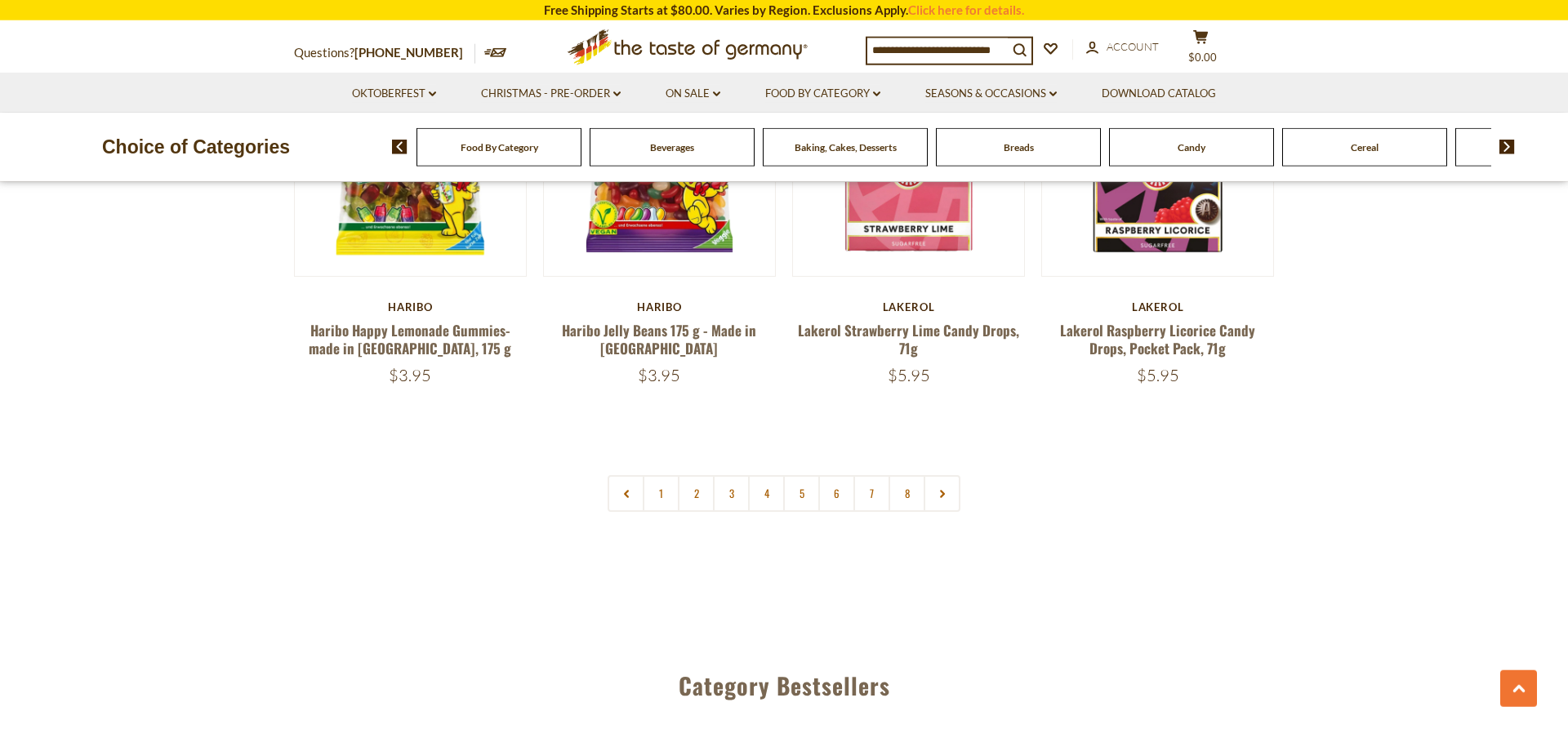
scroll to position [3998, 0]
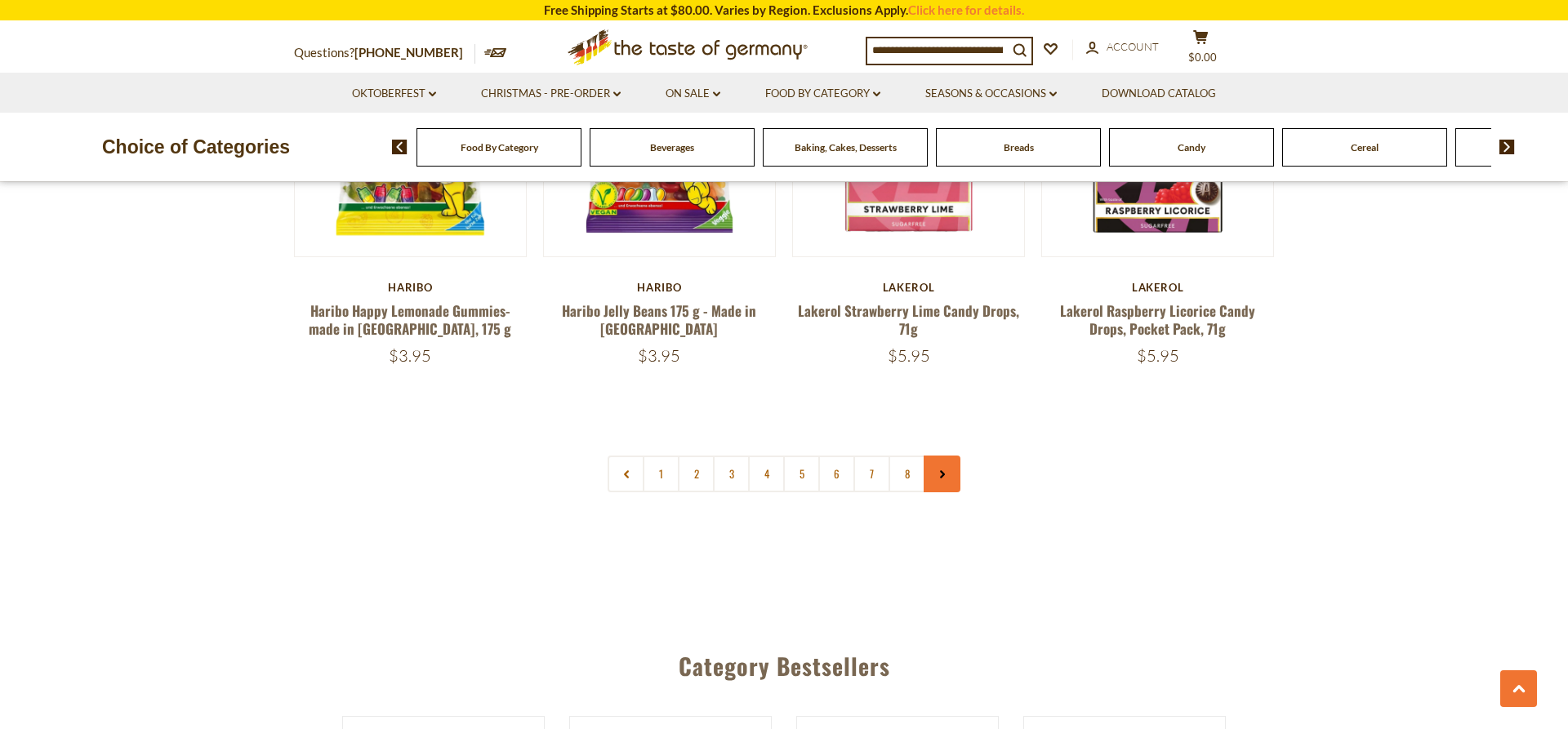
click at [945, 456] on link at bounding box center [942, 473] width 37 height 37
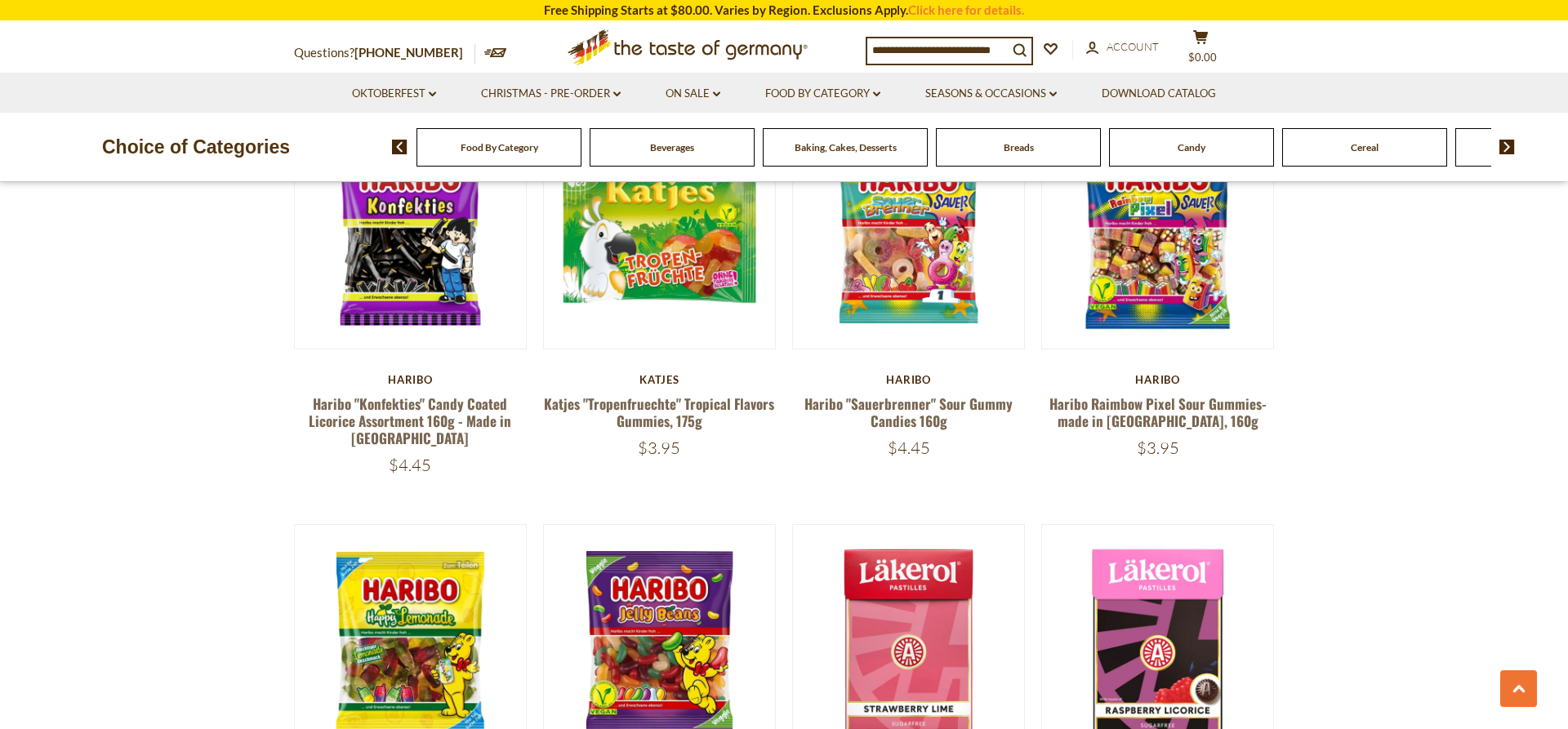
scroll to position [3831, 0]
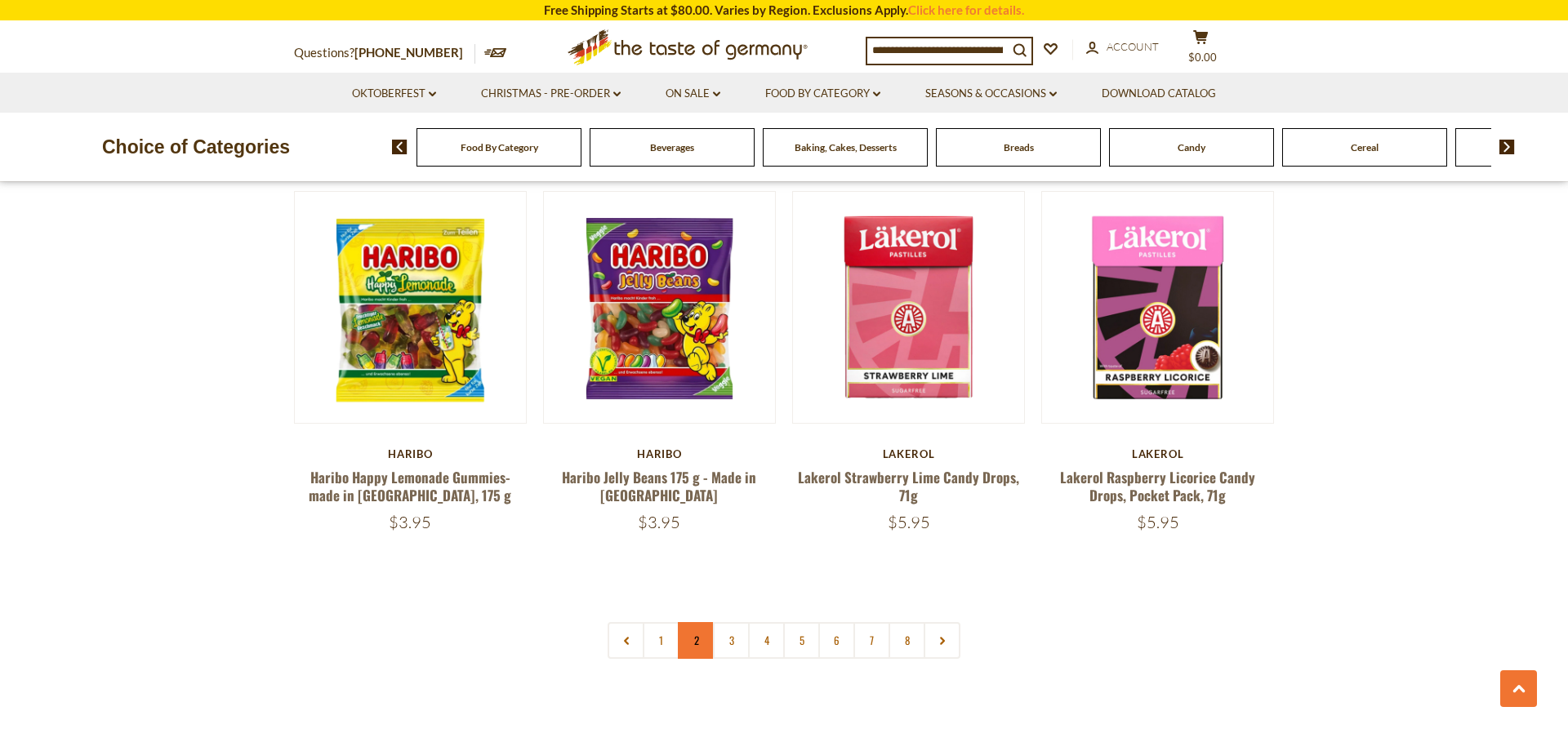
click at [699, 622] on link "2" at bounding box center [696, 640] width 37 height 37
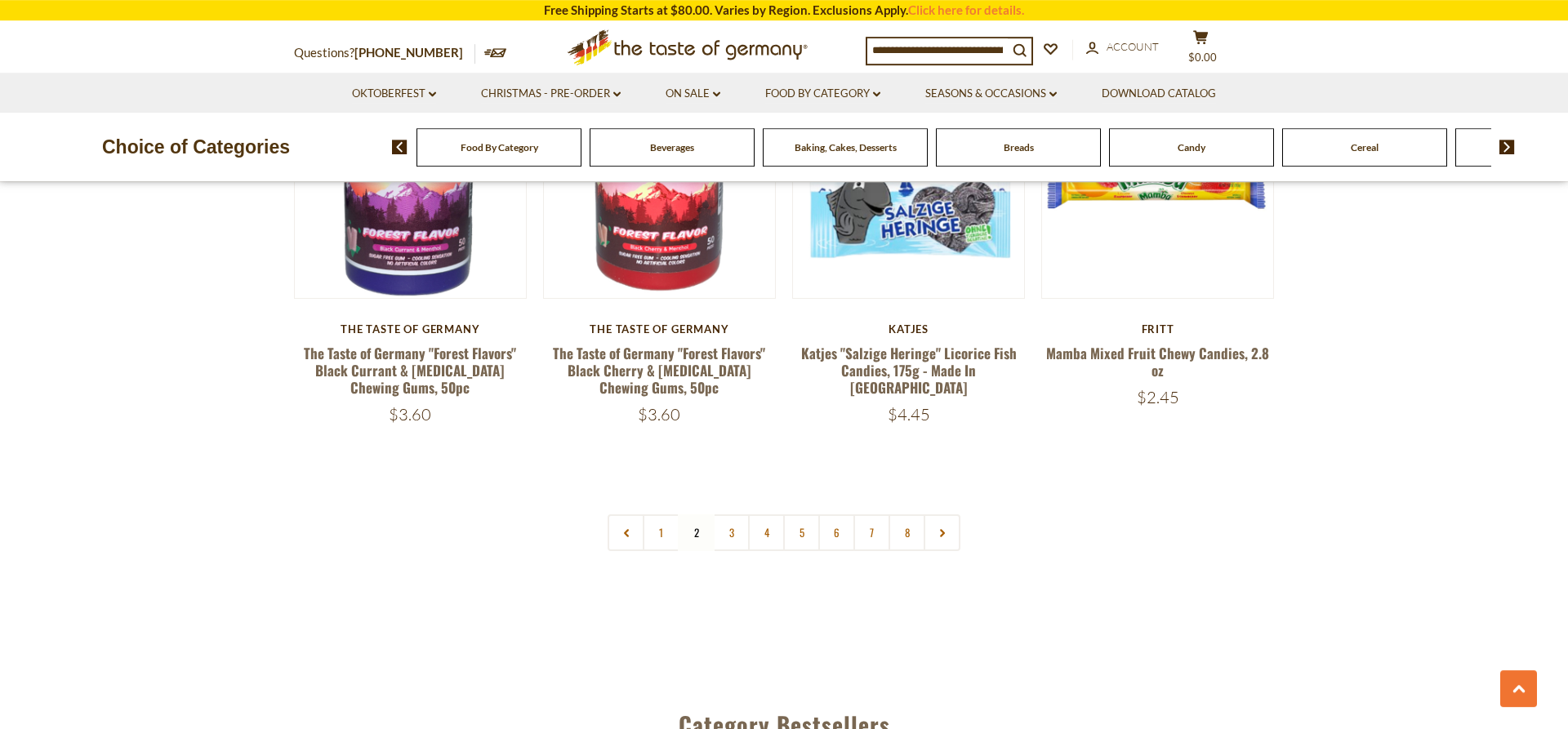
scroll to position [3937, 0]
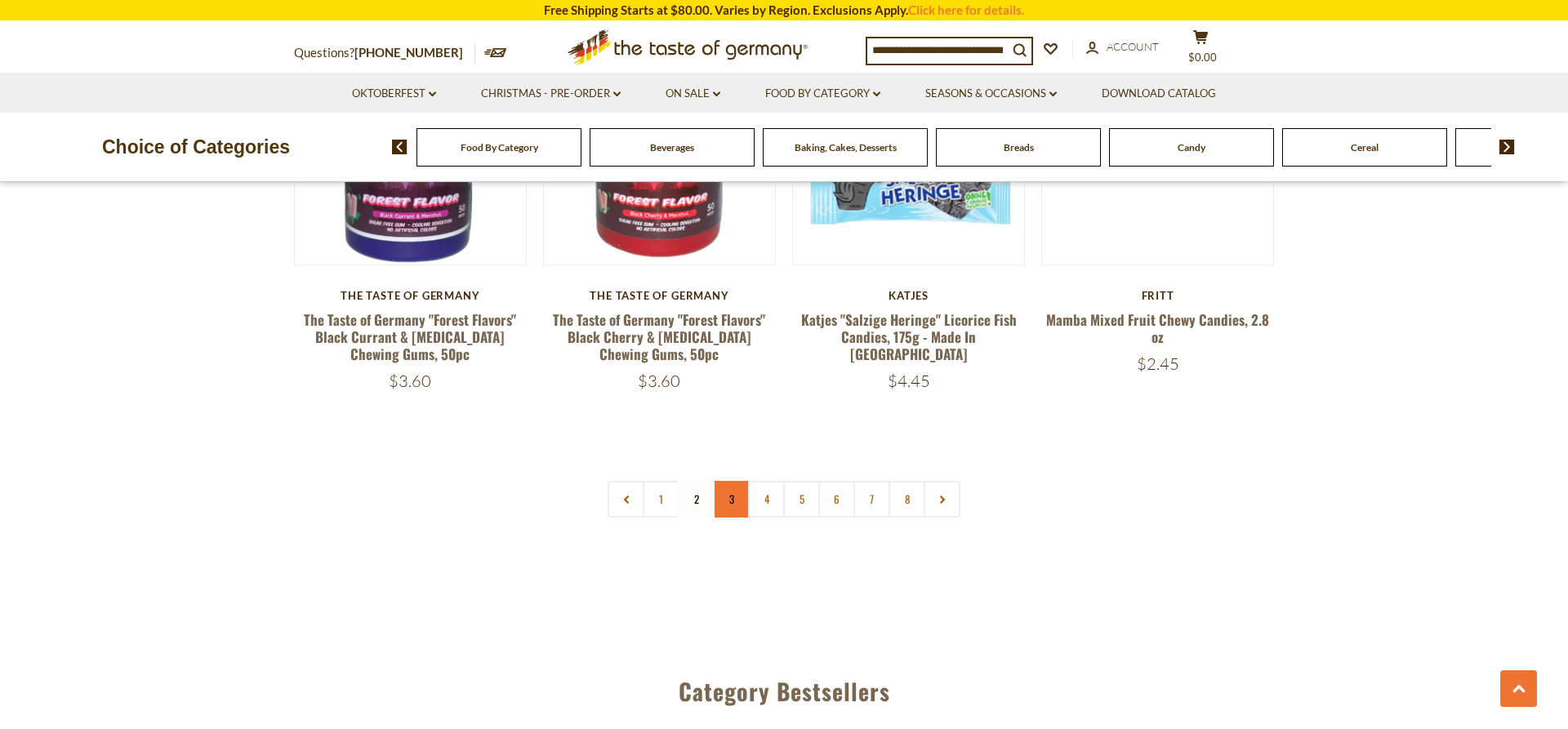
click at [727, 481] on link "3" at bounding box center [731, 499] width 37 height 37
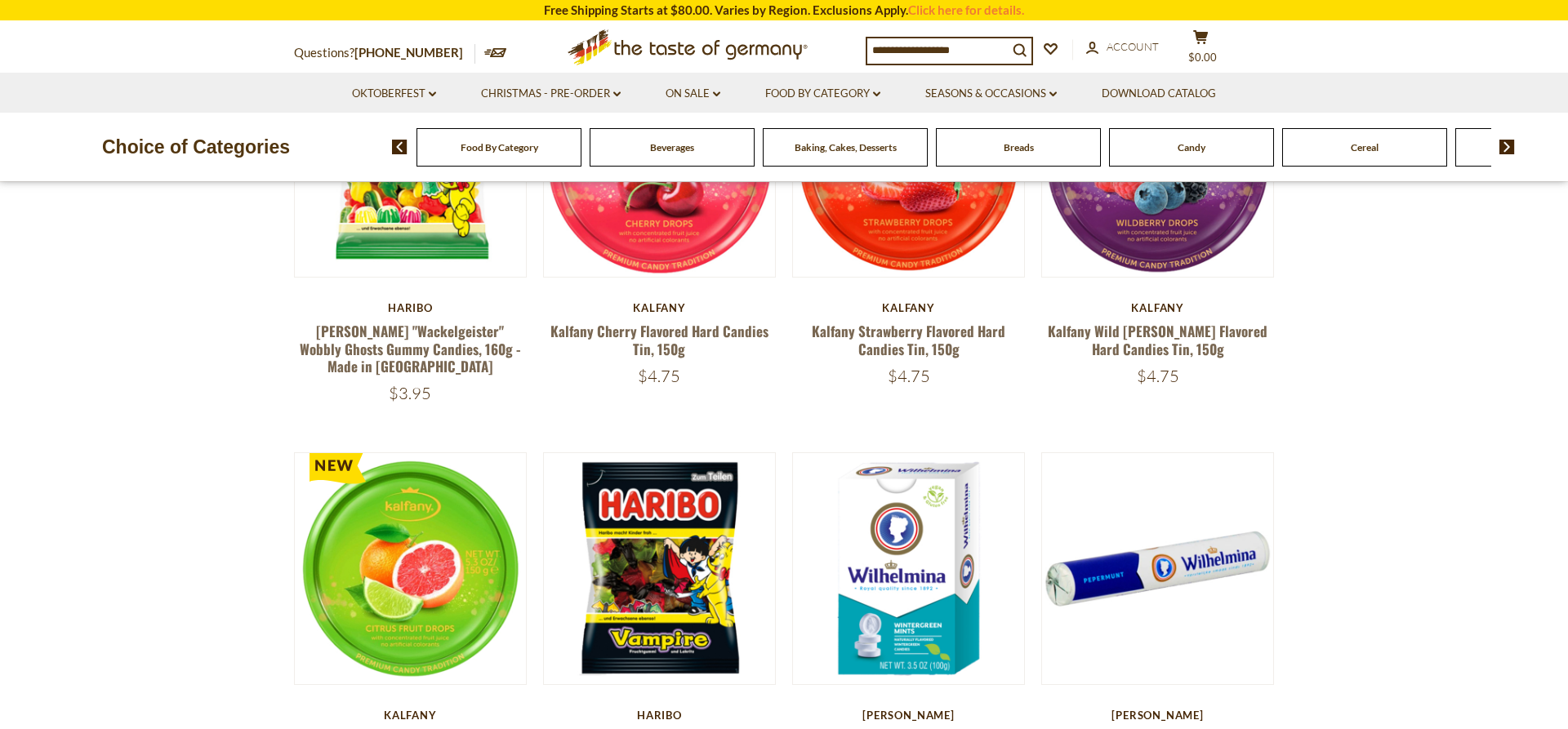
scroll to position [689, 0]
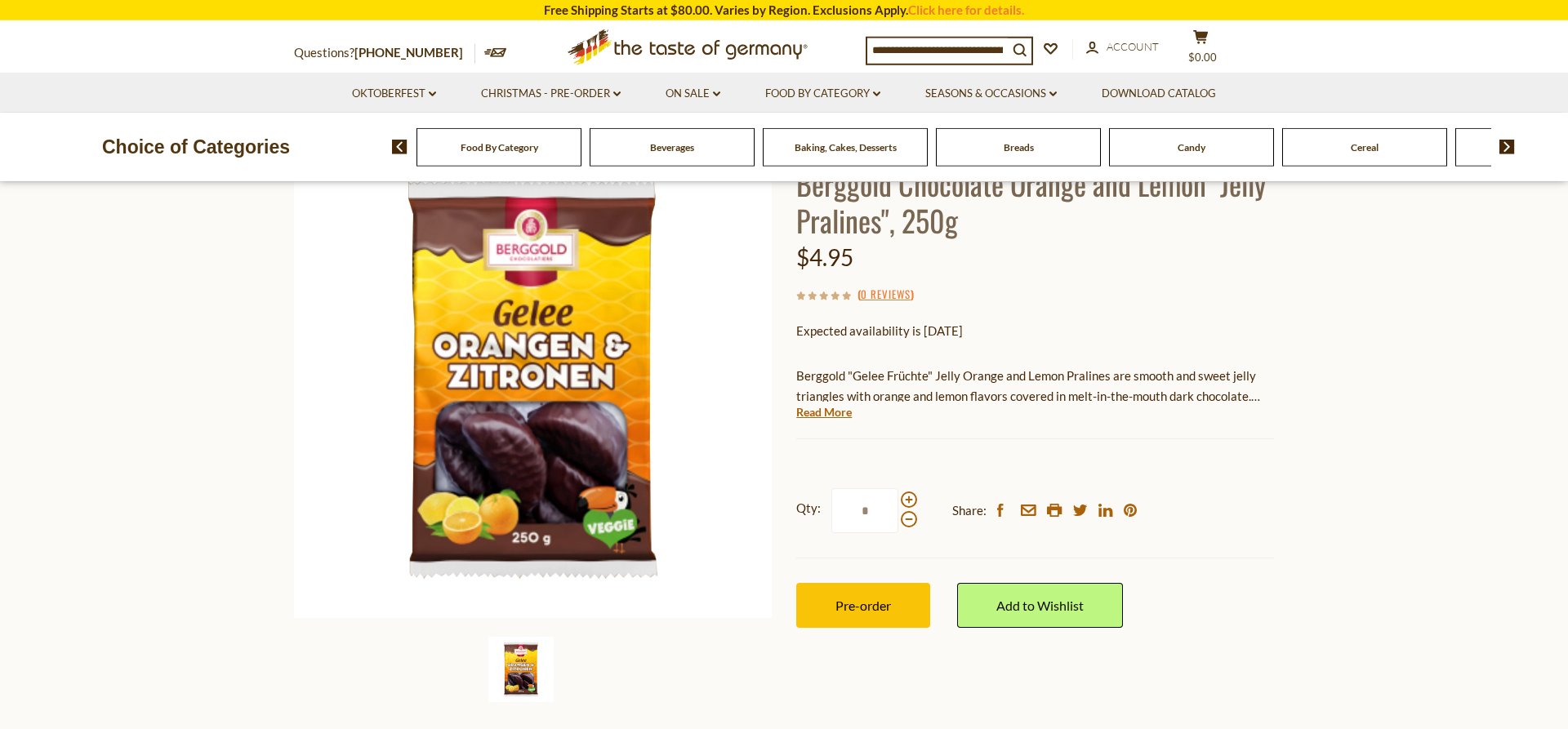
scroll to position [166, 0]
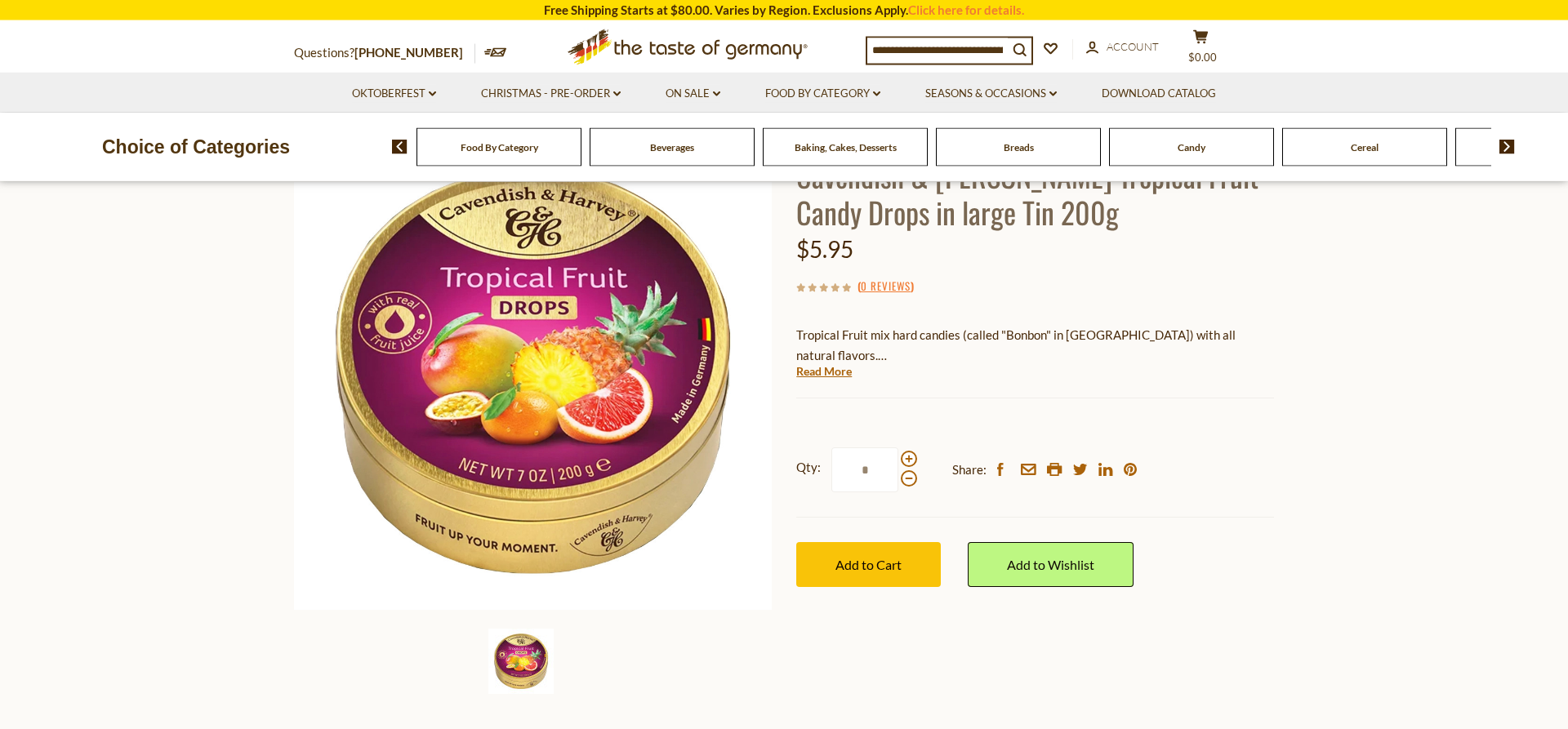
scroll to position [166, 0]
